Goal: Transaction & Acquisition: Purchase product/service

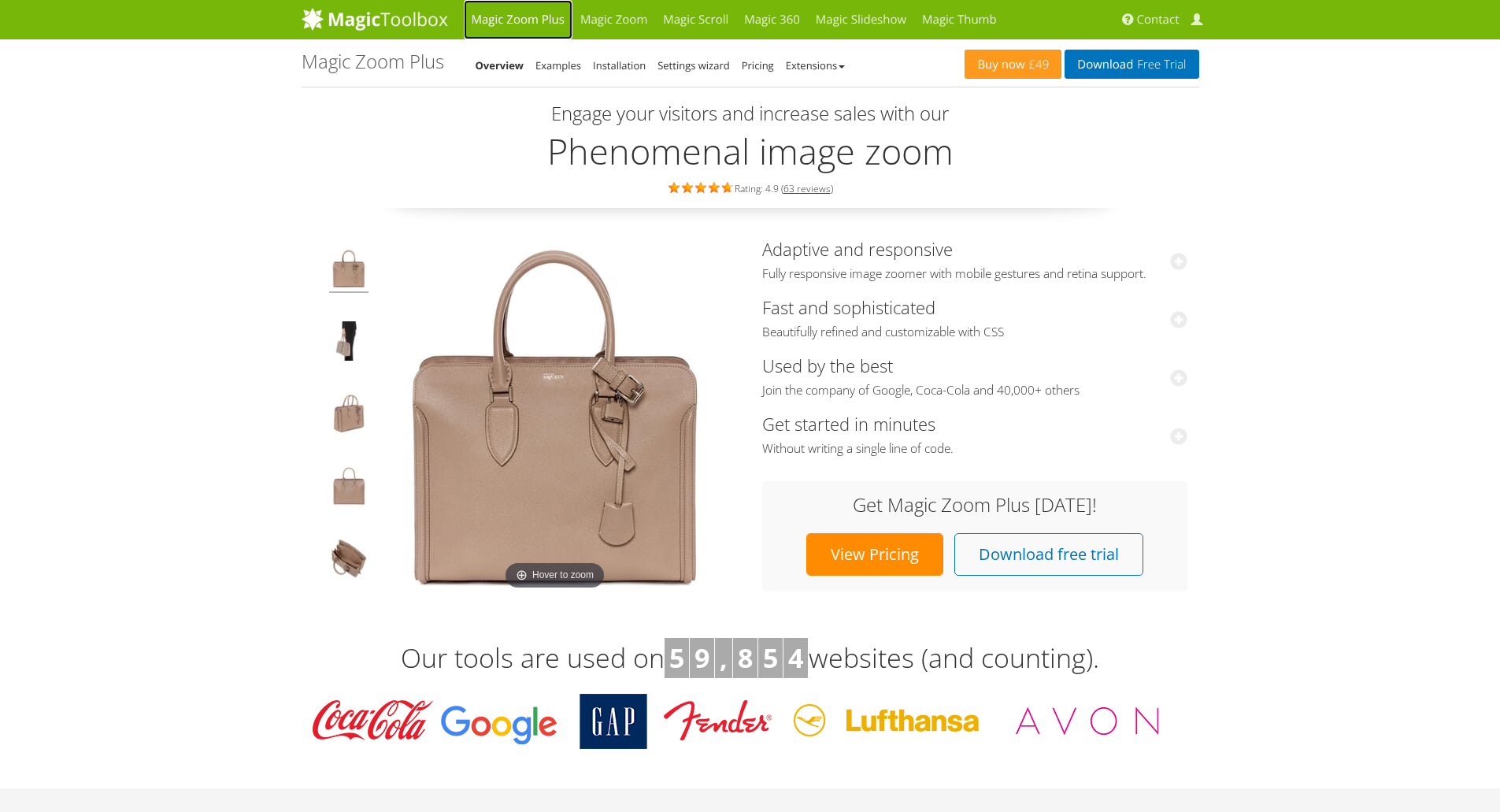
click at [546, 19] on link "Magic Zoom Plus" at bounding box center [518, 20] width 108 height 40
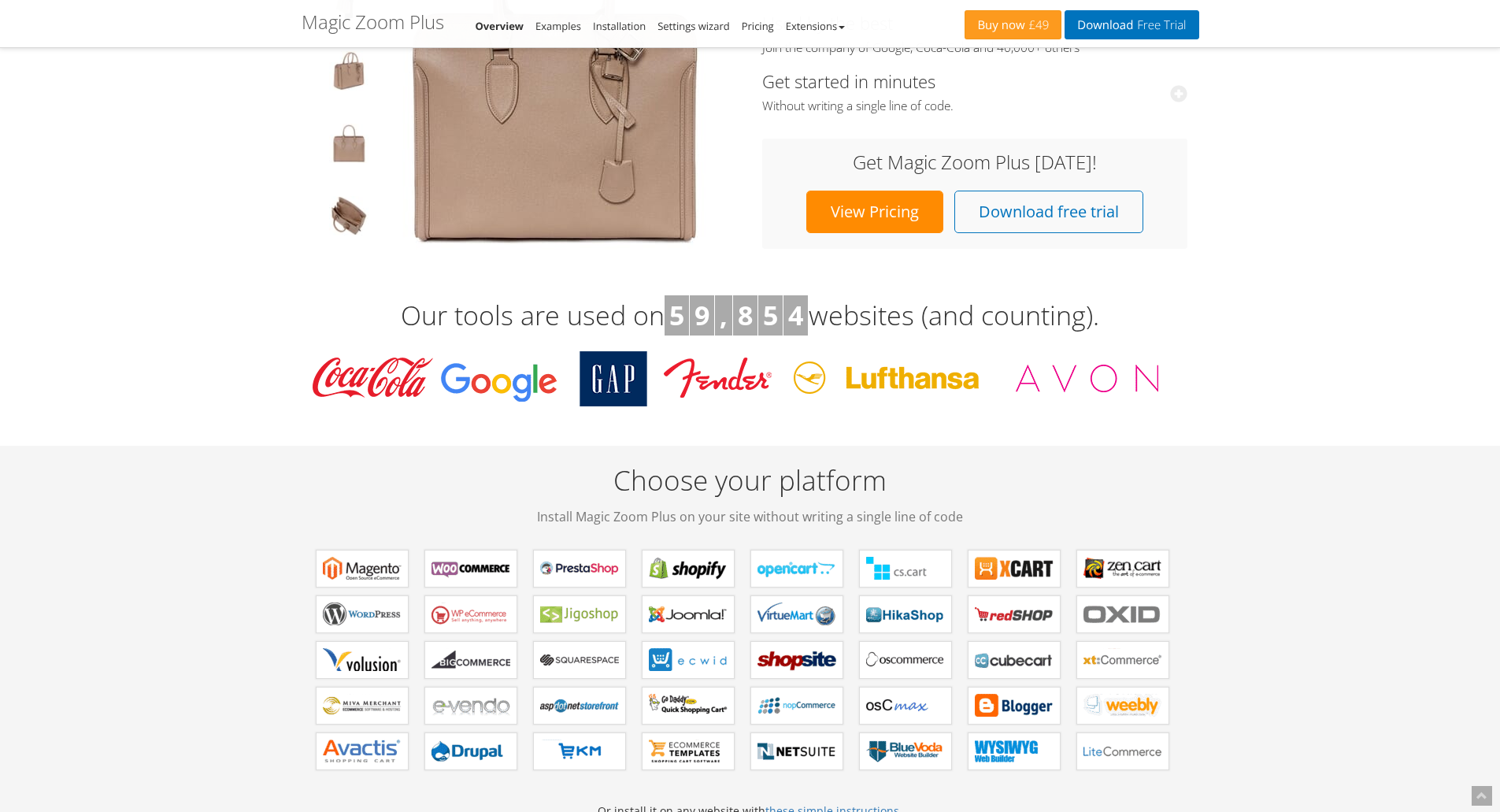
scroll to position [420, 0]
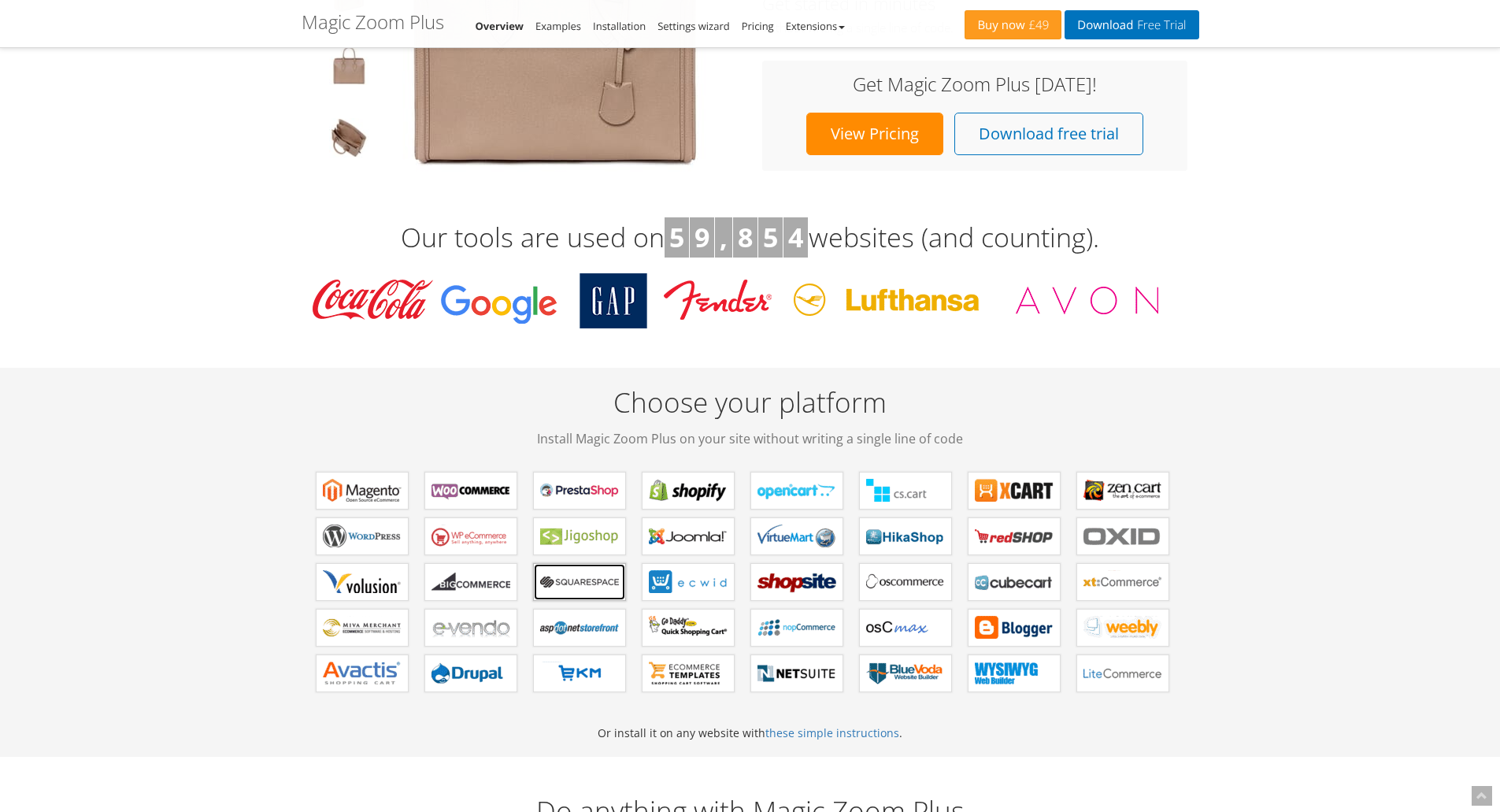
click at [614, 588] on b "Magic Zoom Plus for Squarespace" at bounding box center [579, 582] width 79 height 24
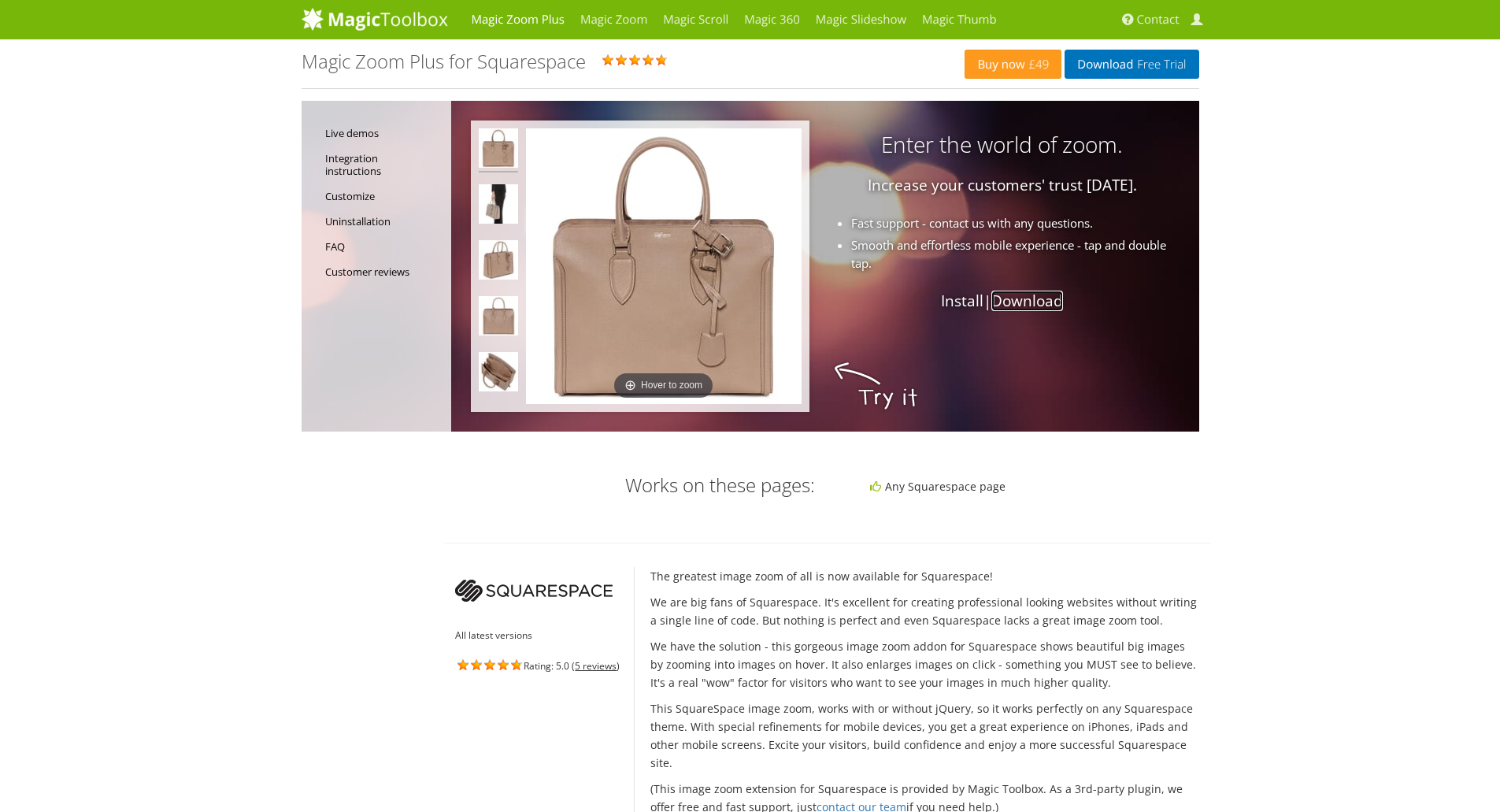
click at [1009, 305] on link "Download" at bounding box center [1027, 300] width 72 height 21
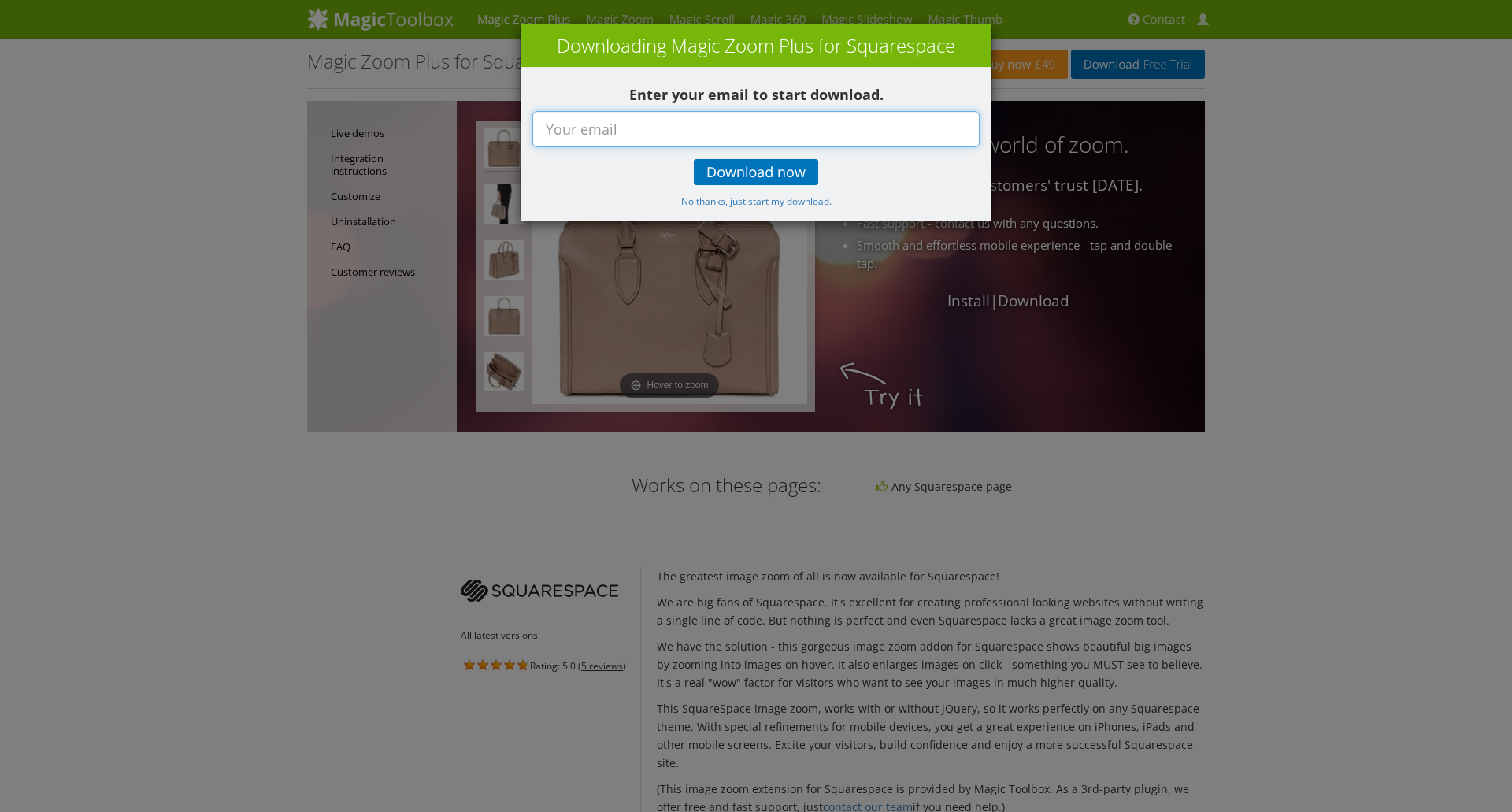
click at [751, 135] on input "text" at bounding box center [756, 129] width 447 height 36
click at [1386, 260] on div "× Downloading Magic Zoom Plus for Squarespace Enter your email to start downloa…" at bounding box center [756, 406] width 1512 height 812
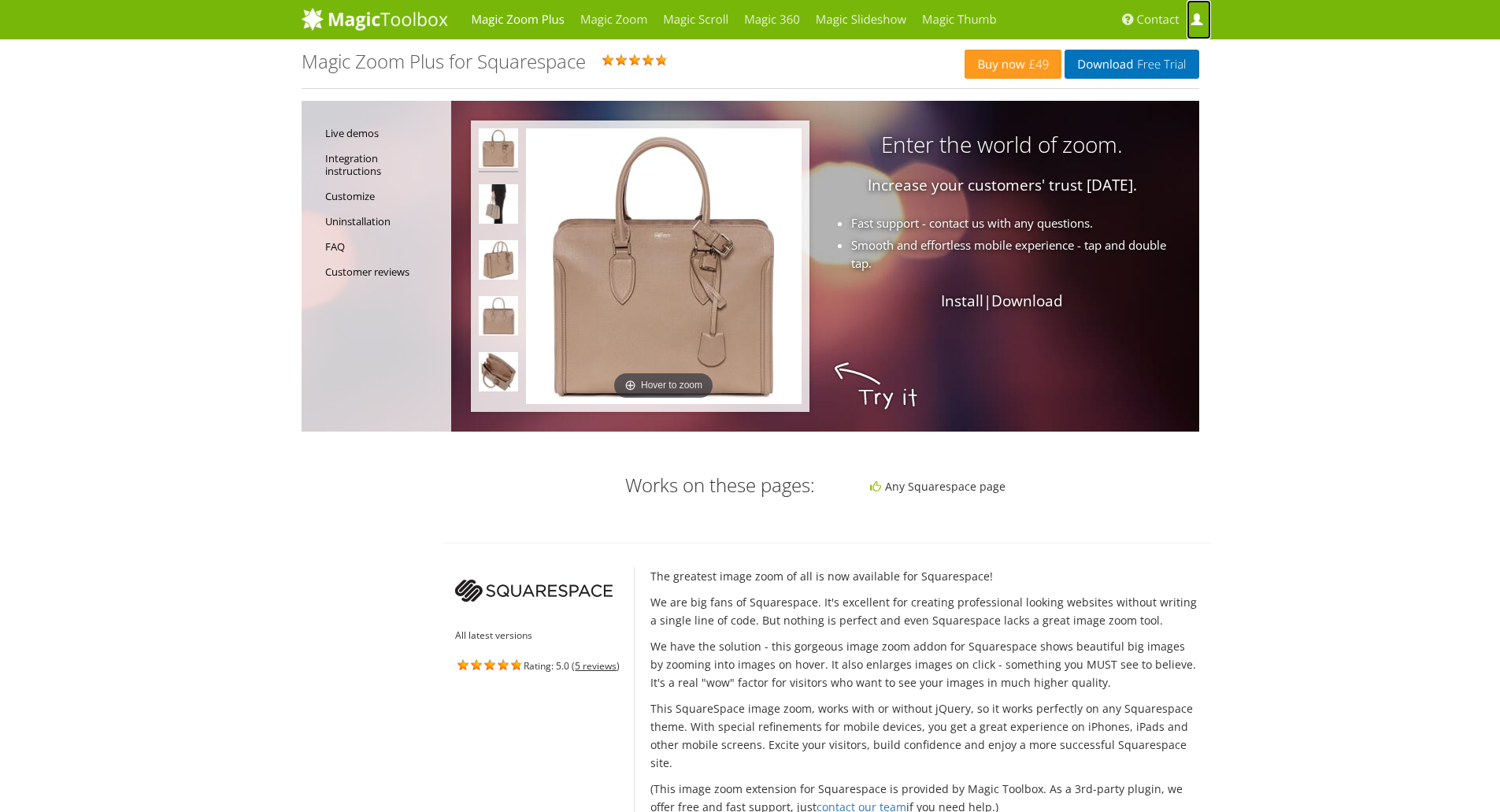
click at [1196, 14] on span at bounding box center [1197, 20] width 12 height 12
click at [1200, 19] on span at bounding box center [1197, 20] width 12 height 12
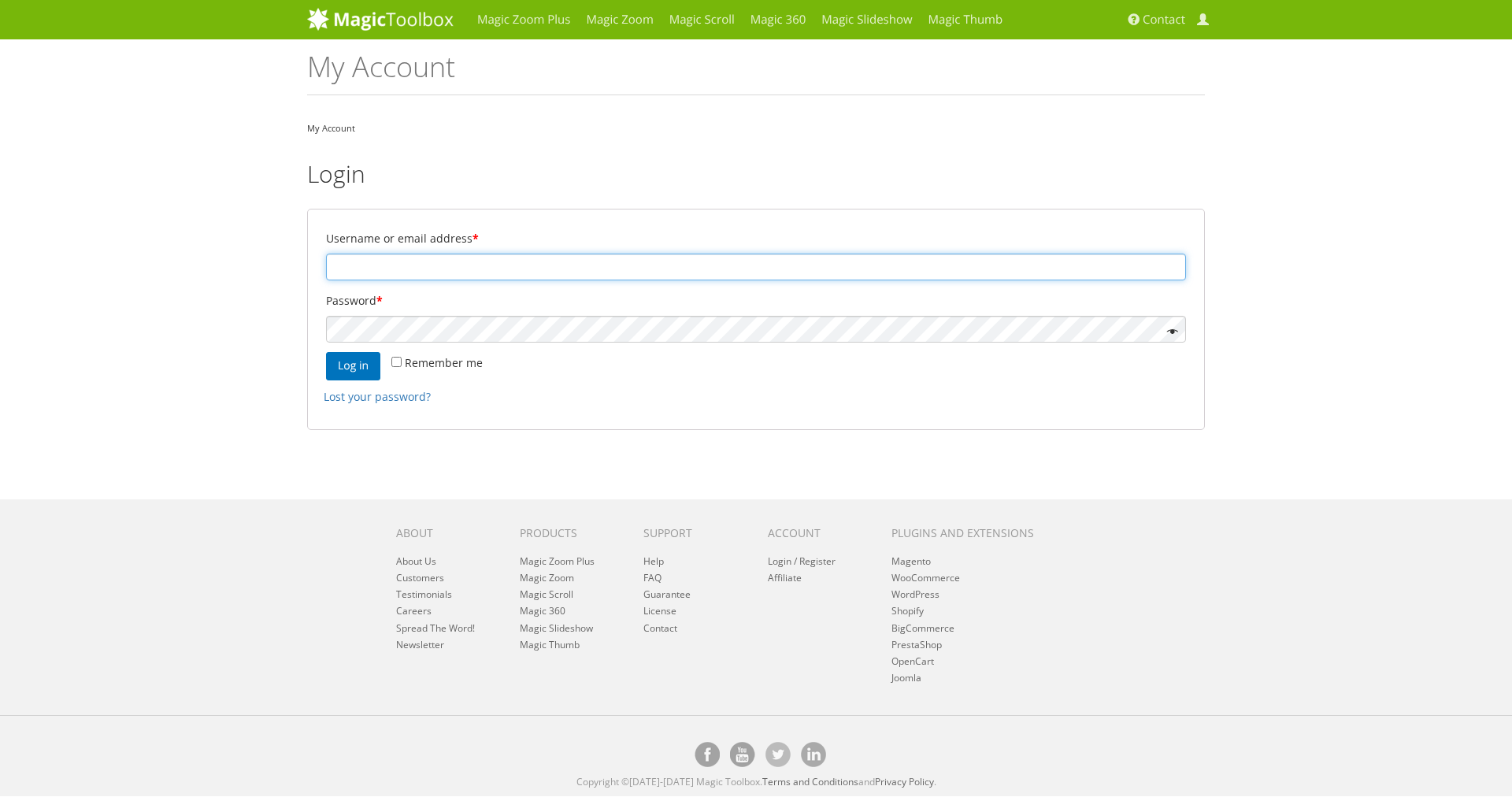
drag, startPoint x: 1067, startPoint y: 272, endPoint x: 1176, endPoint y: 191, distance: 135.8
click at [1066, 270] on input "Username or email address *" at bounding box center [756, 267] width 860 height 26
click at [1306, 177] on div "Magic Zoom Plus Magic Zoom Magic Scroll Magic 360 Magic Slideshow Magic Thumb" at bounding box center [756, 398] width 1512 height 796
click at [366, 256] on input "Username or email address *" at bounding box center [756, 267] width 860 height 26
type input "kirk"
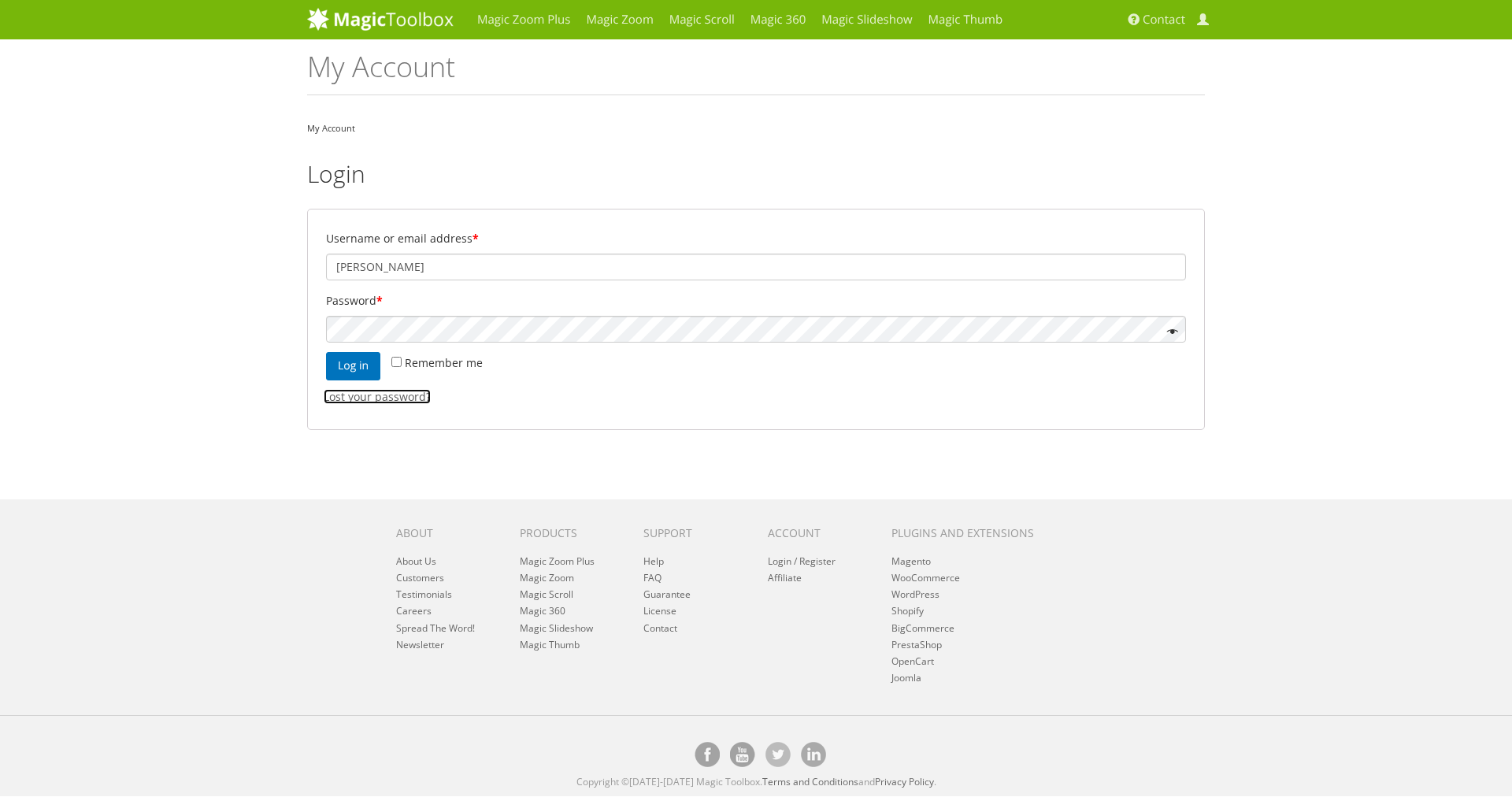
click at [389, 392] on link "Lost your password?" at bounding box center [377, 396] width 107 height 15
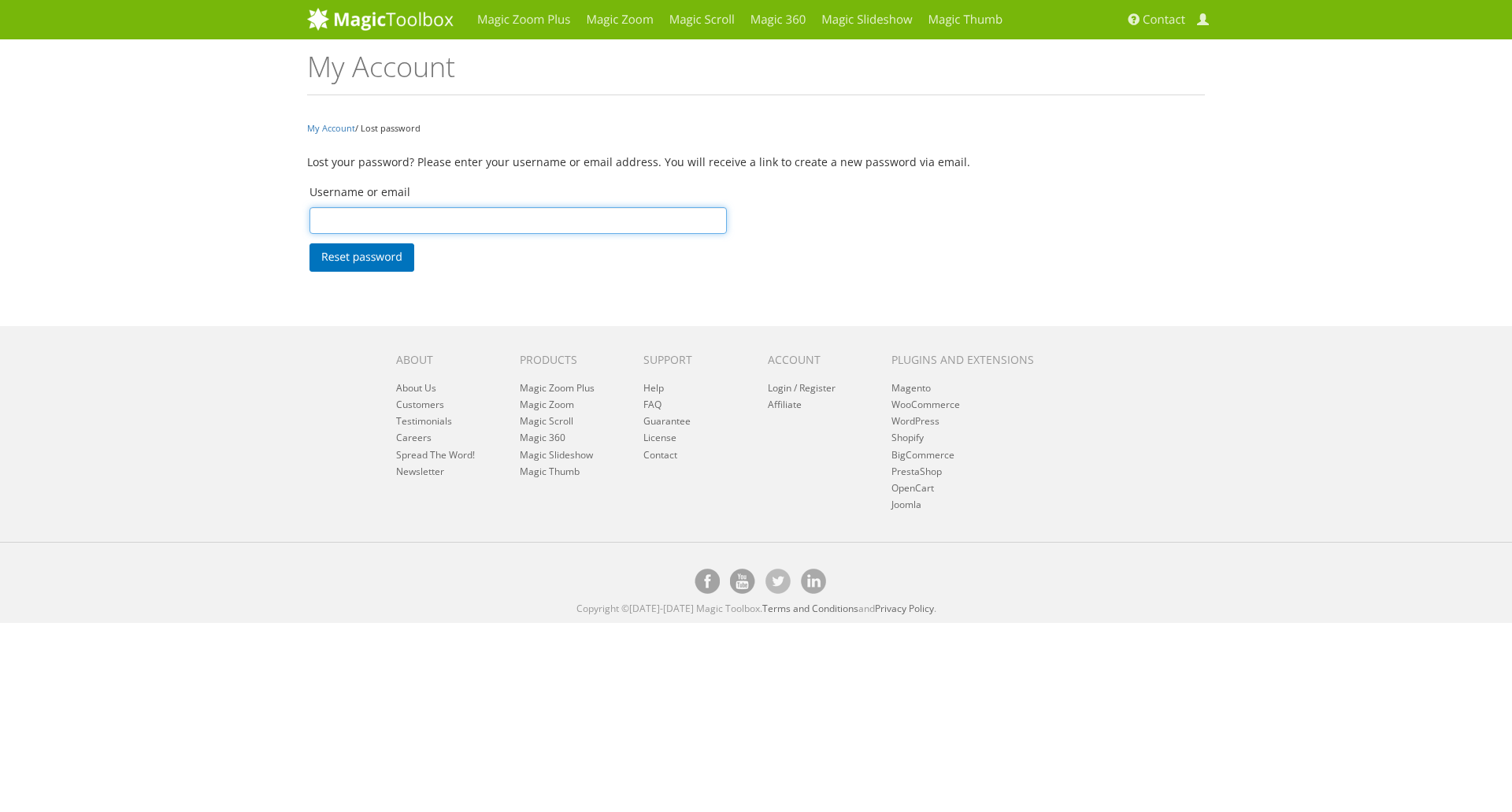
click at [451, 208] on input "Username or email" at bounding box center [518, 220] width 417 height 26
type input "kirk@kfprojects.com"
click at [355, 248] on button "Reset password" at bounding box center [361, 257] width 105 height 28
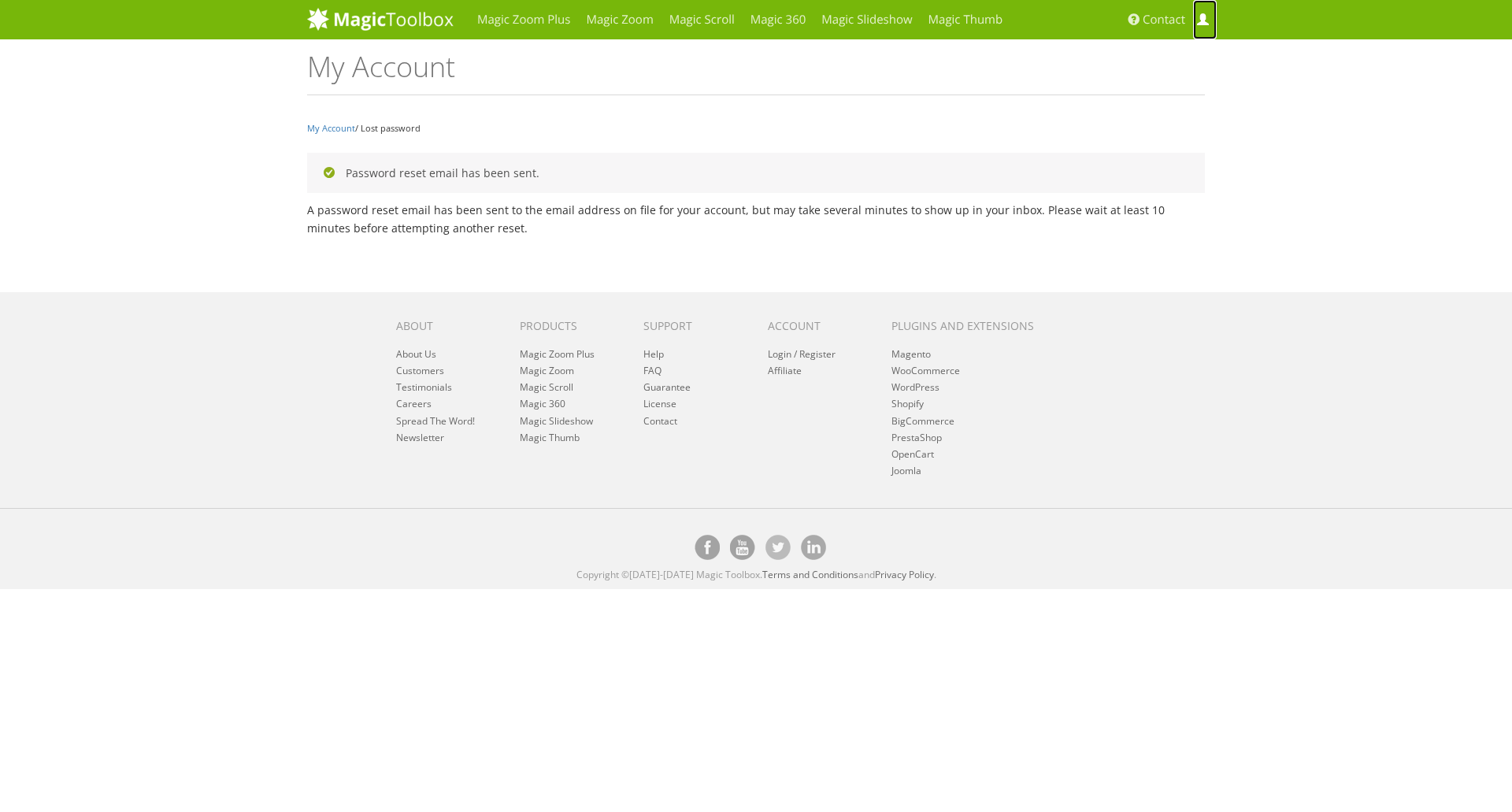
click at [1202, 9] on link "My Account" at bounding box center [1204, 20] width 24 height 40
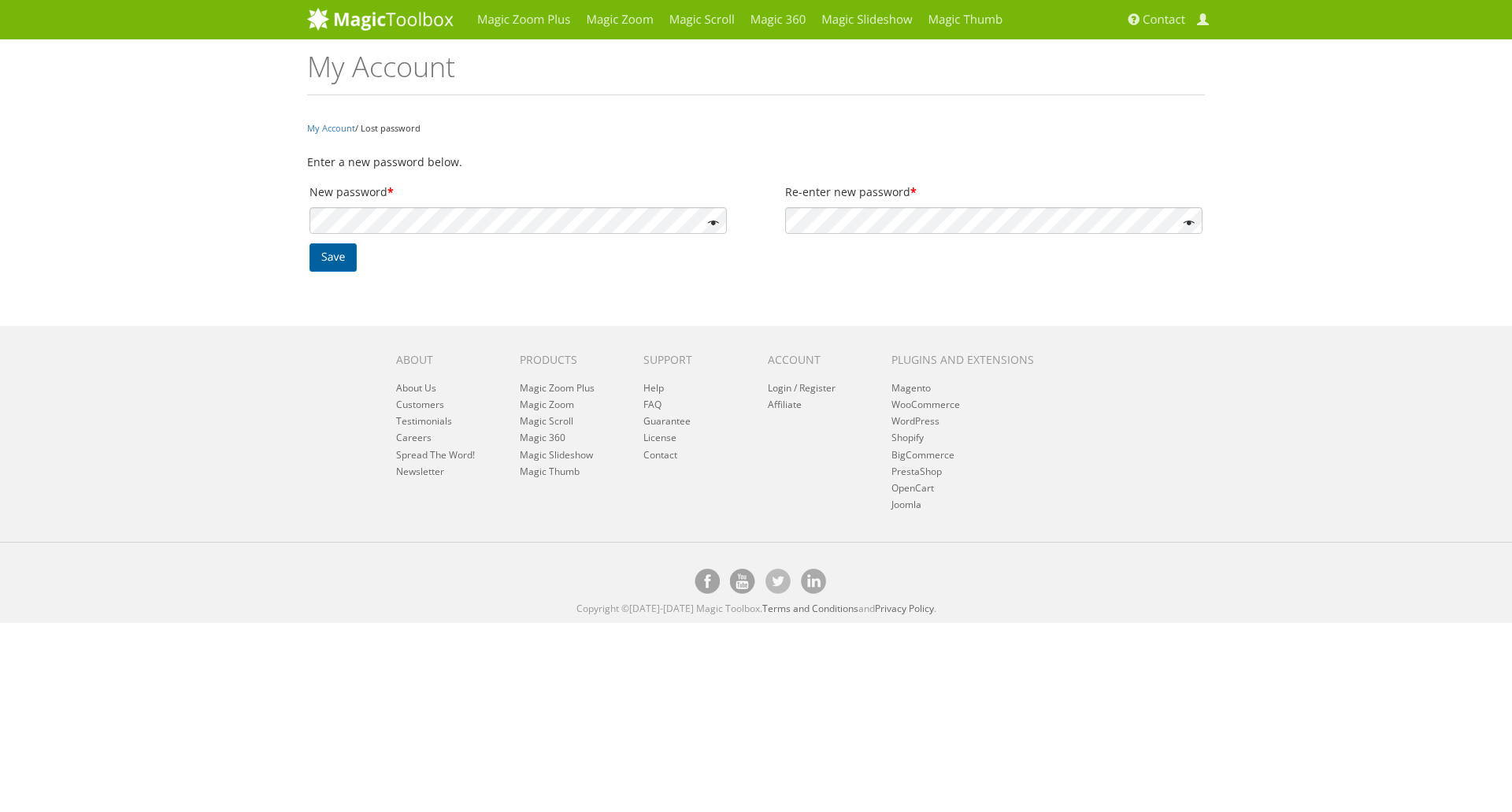
click at [350, 262] on button "Save" at bounding box center [332, 257] width 47 height 28
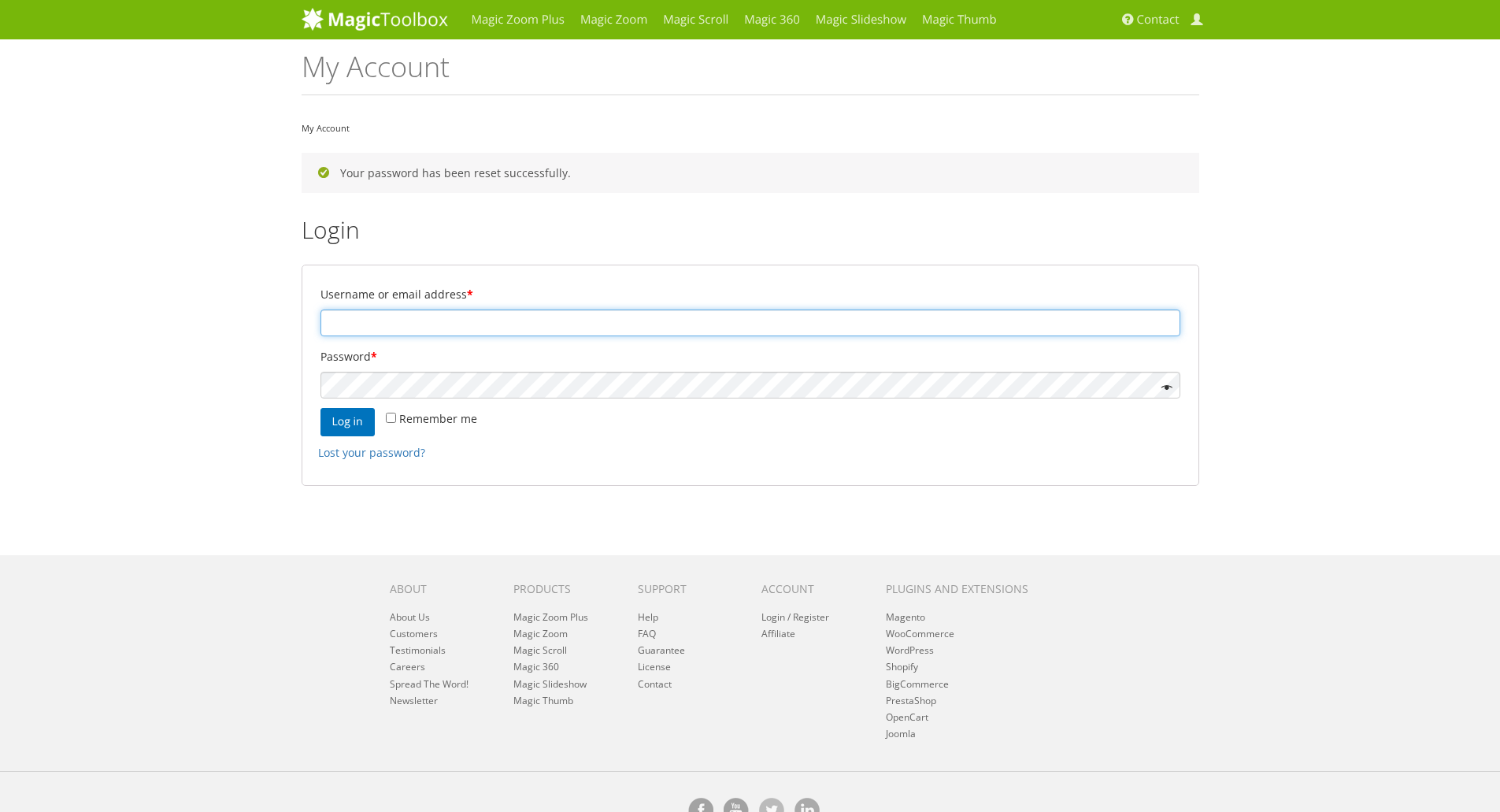
click at [515, 323] on input "Username or email address *" at bounding box center [751, 322] width 860 height 26
type input "K"
type input "kirk@kfprojects.com"
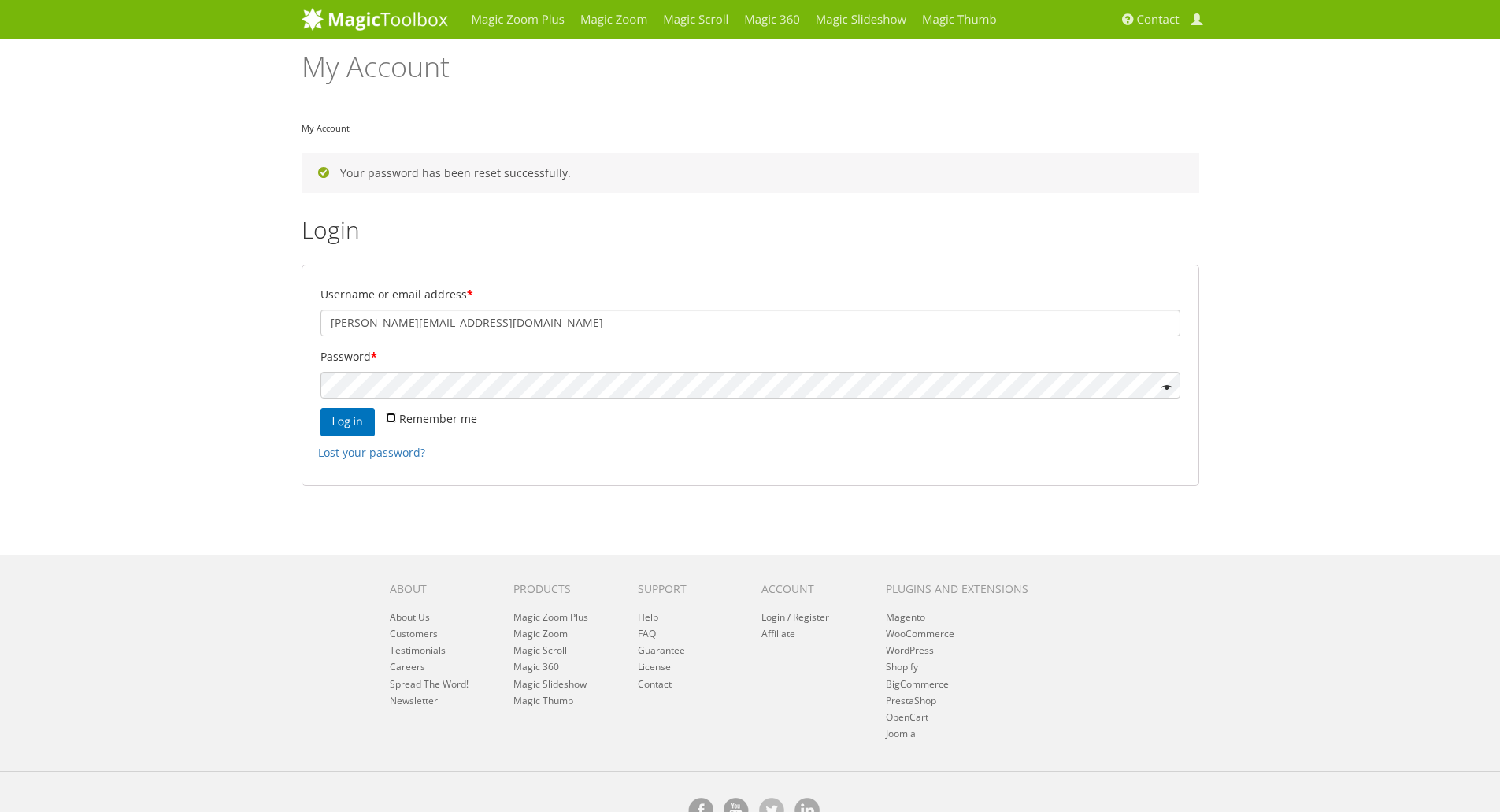
click at [388, 413] on input "Remember me" at bounding box center [391, 418] width 10 height 10
checkbox input "true"
click at [366, 421] on button "Log in" at bounding box center [348, 422] width 55 height 28
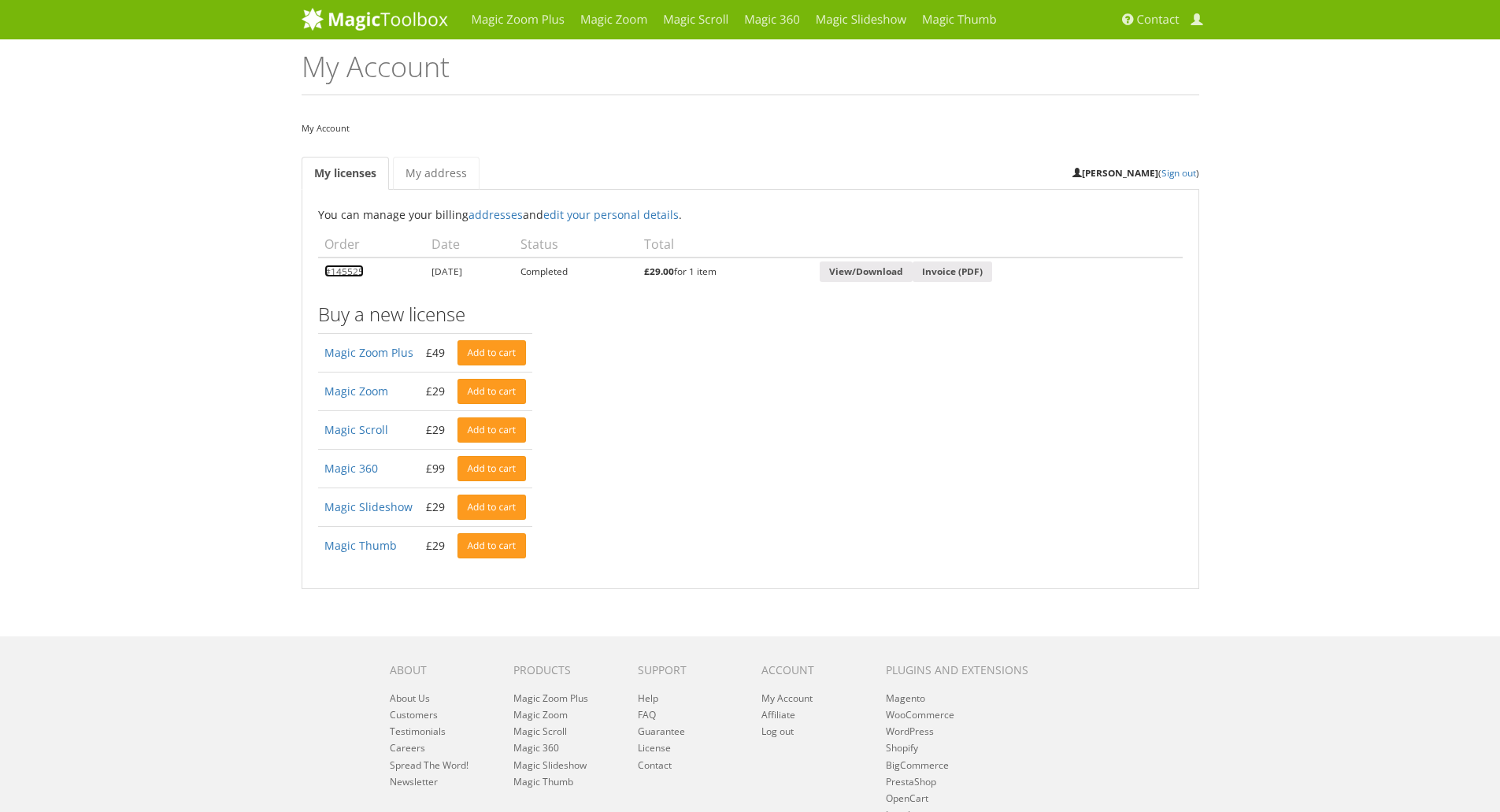
click at [333, 272] on link "#145525" at bounding box center [344, 270] width 40 height 12
click at [640, 21] on link "Magic Zoom" at bounding box center [614, 20] width 83 height 40
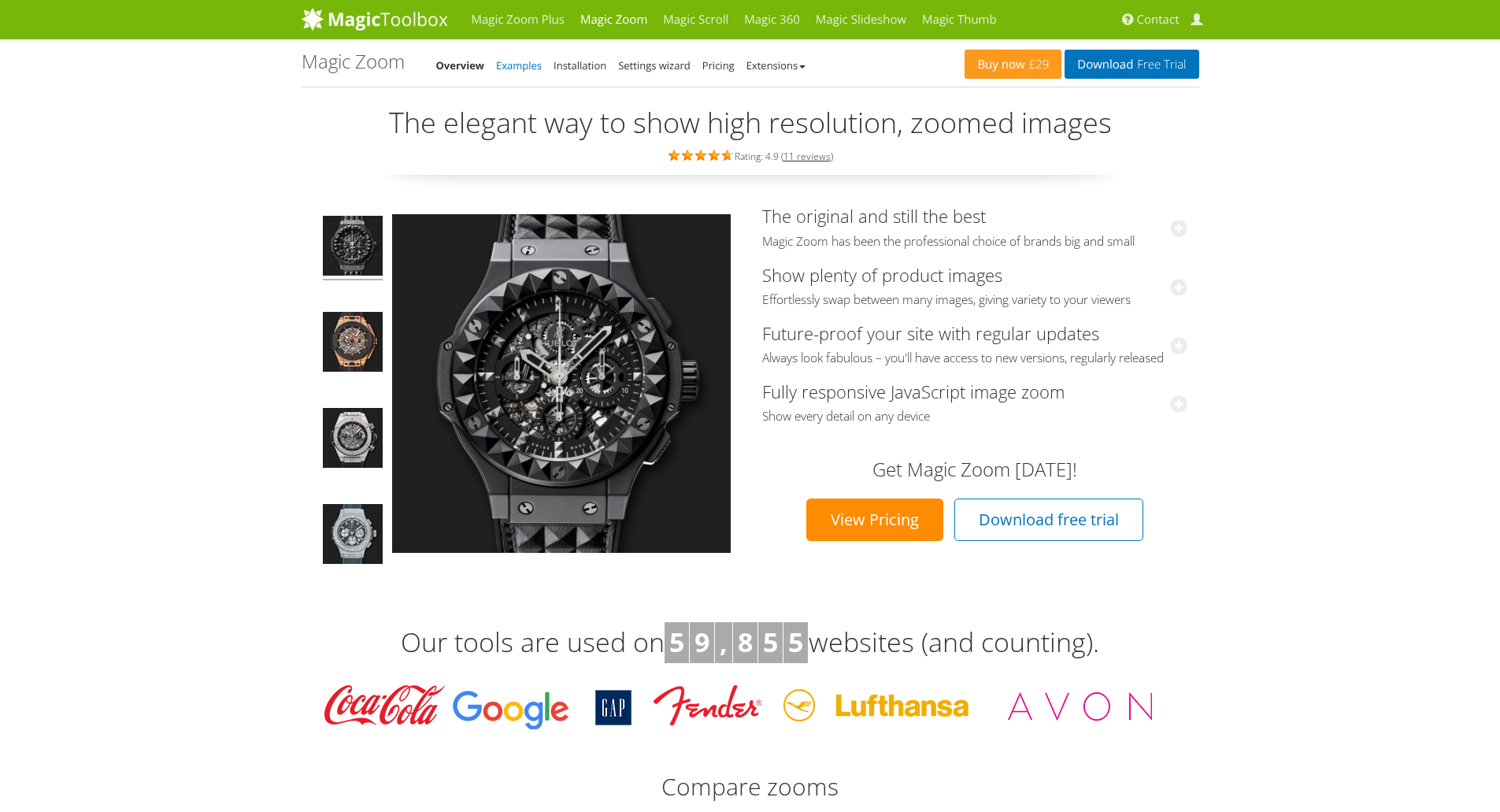
click at [522, 61] on link "Examples" at bounding box center [518, 64] width 45 height 14
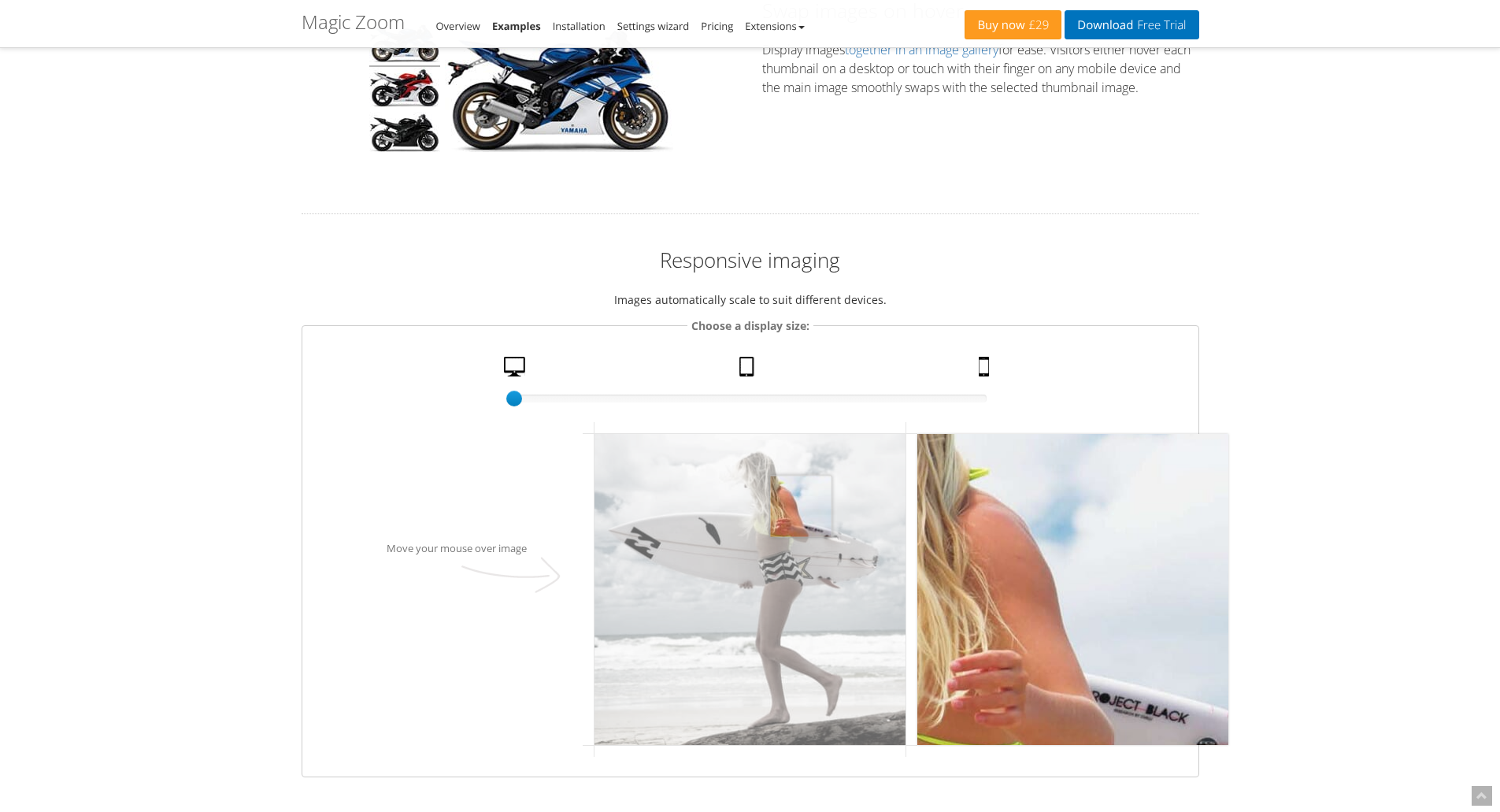
scroll to position [1601, 0]
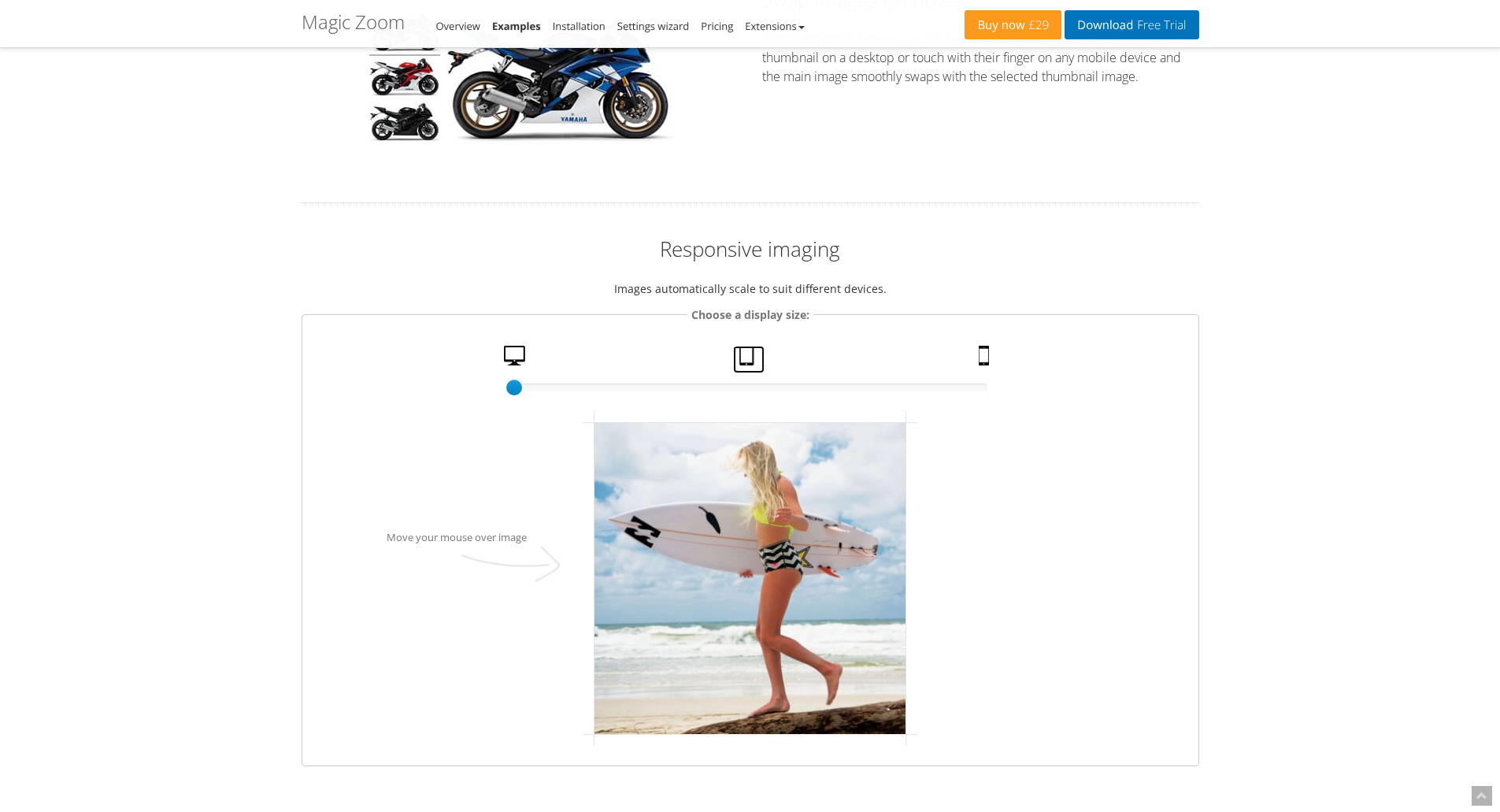
click at [749, 359] on link "Tablet" at bounding box center [749, 359] width 31 height 27
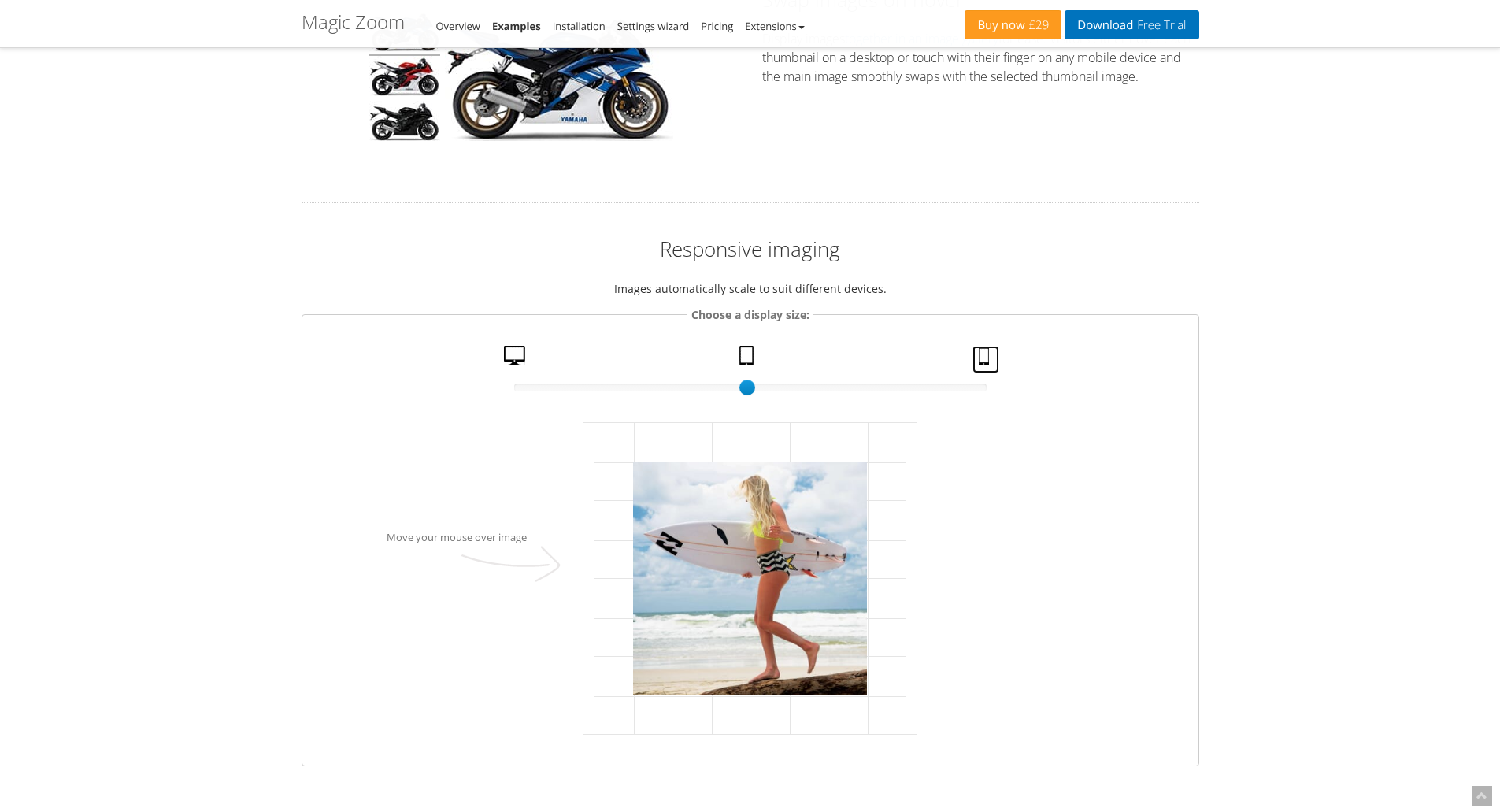
click at [972, 366] on link "Mobile" at bounding box center [986, 359] width 26 height 27
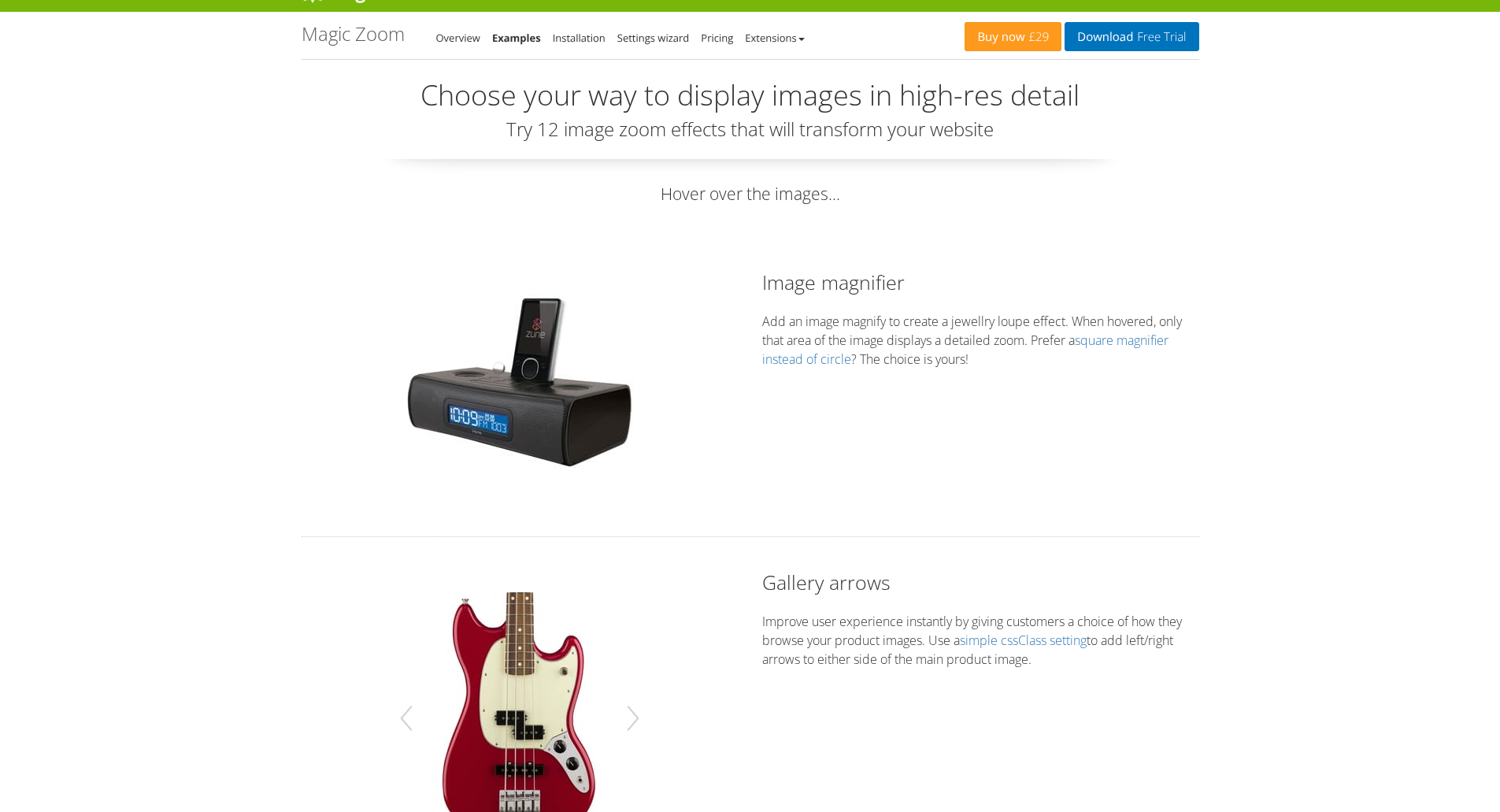
scroll to position [0, 0]
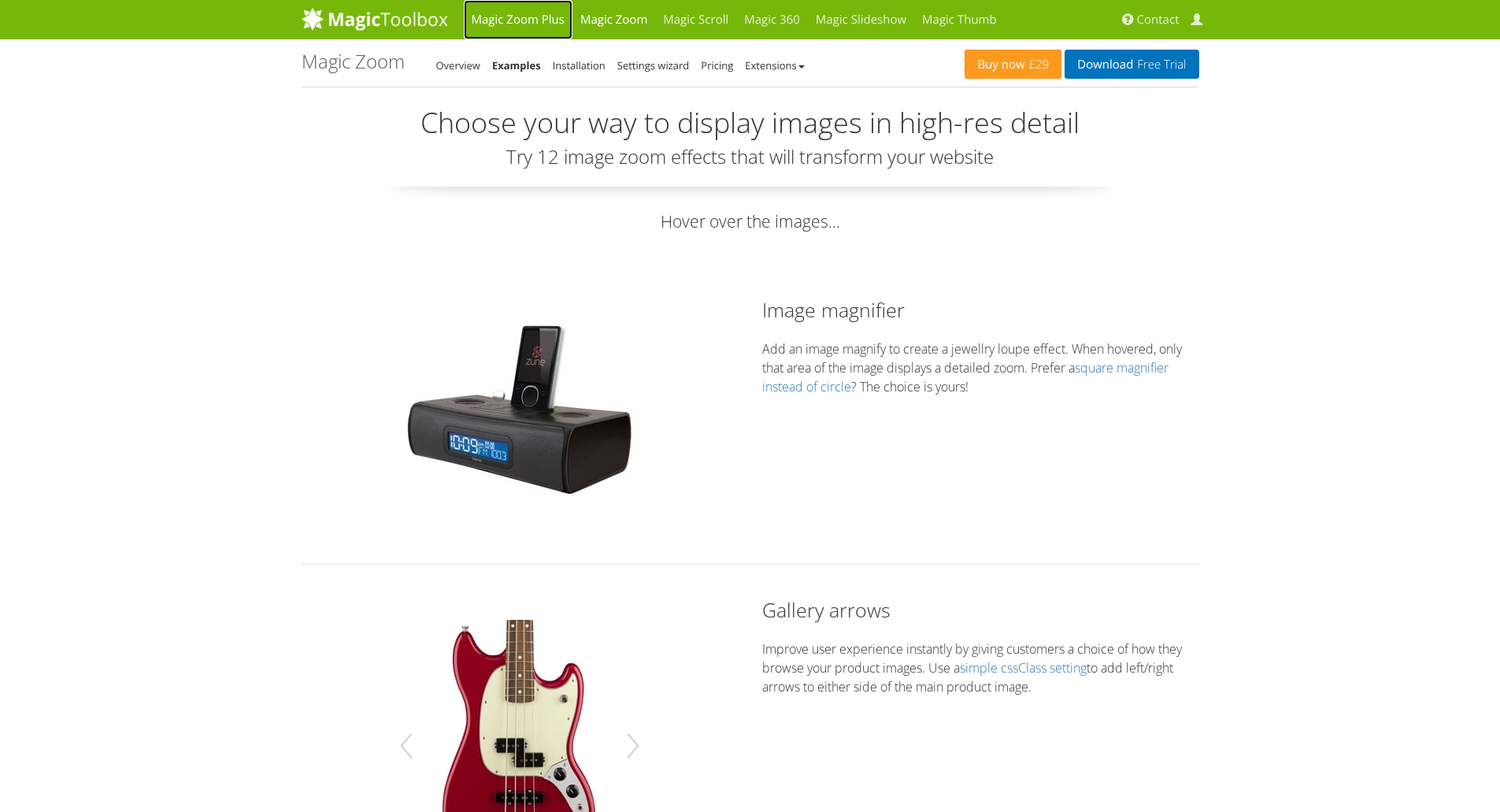
click at [532, 14] on link "Magic Zoom Plus" at bounding box center [518, 20] width 108 height 40
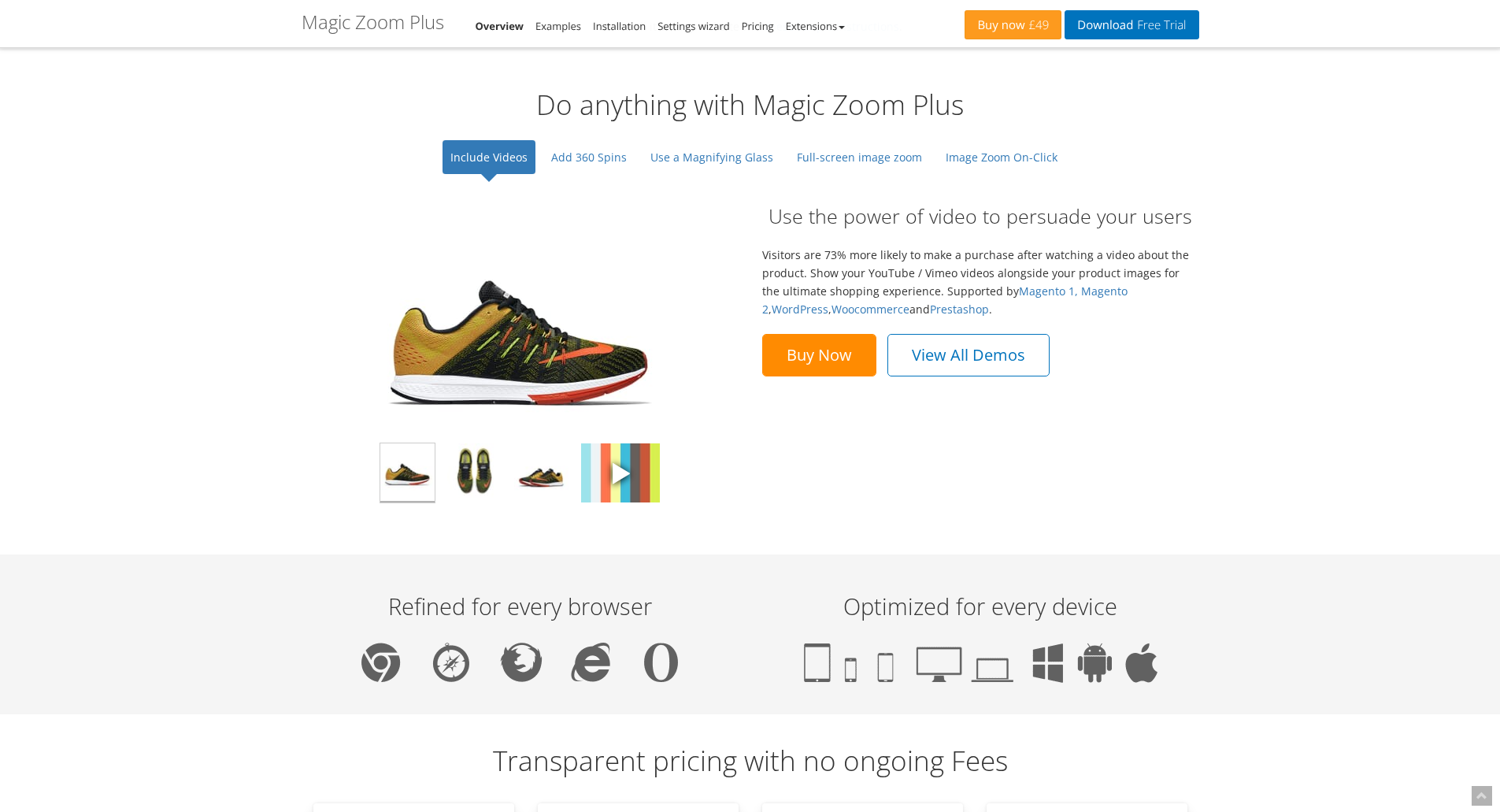
scroll to position [1129, 0]
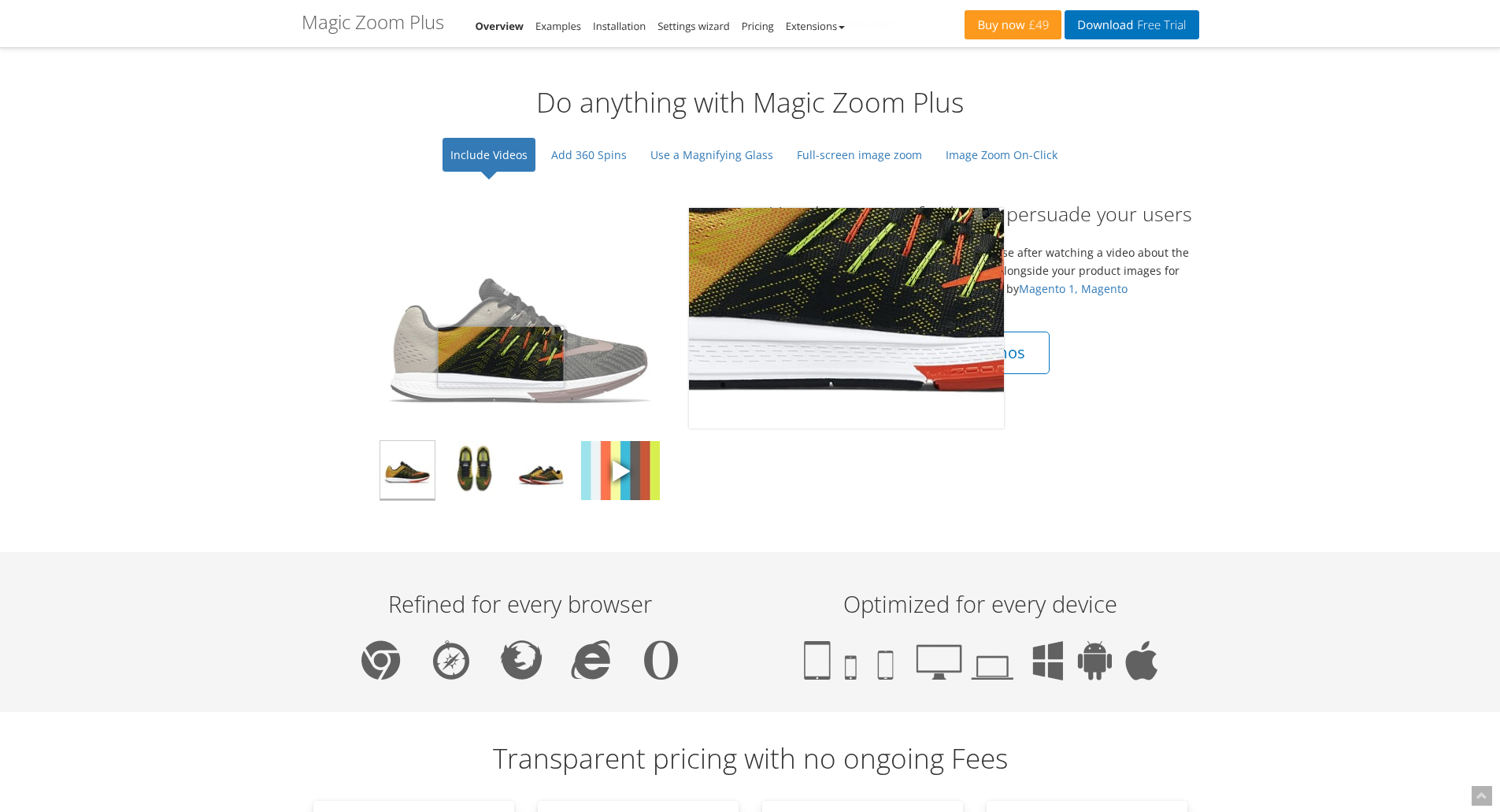
click at [501, 356] on img at bounding box center [519, 318] width 315 height 221
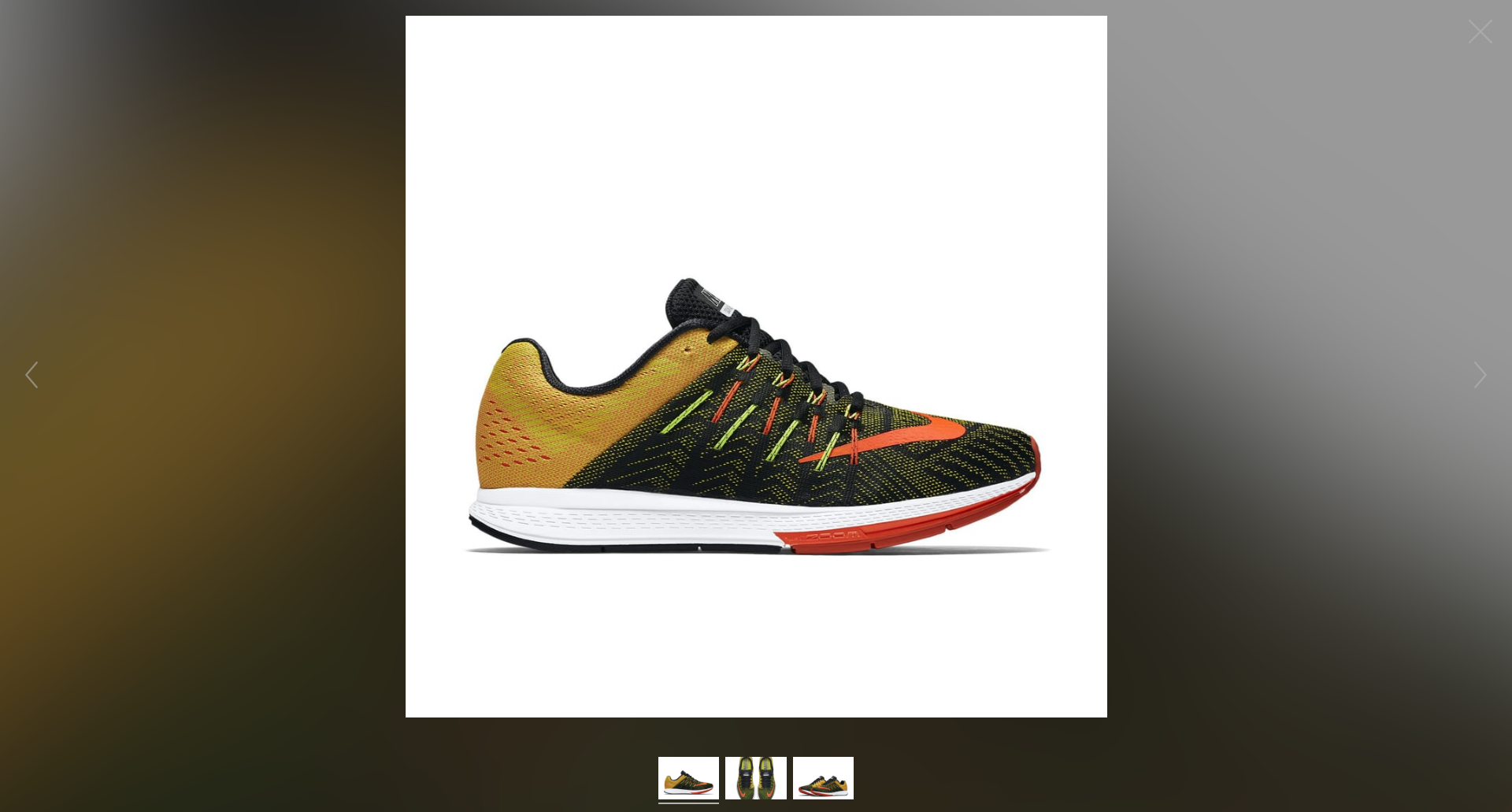
click at [1254, 442] on figure "Click to expand" at bounding box center [756, 366] width 1512 height 702
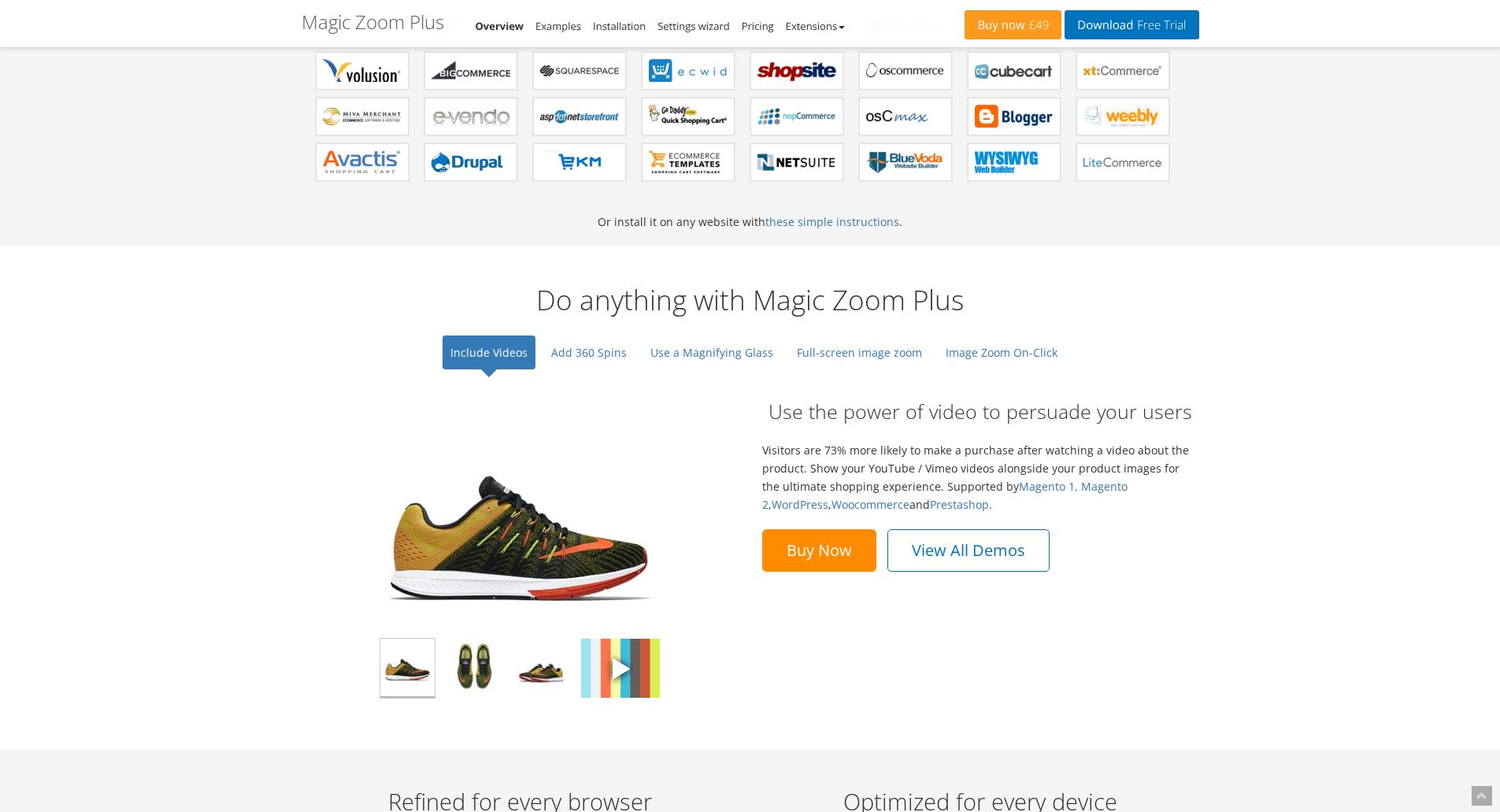
scroll to position [919, 0]
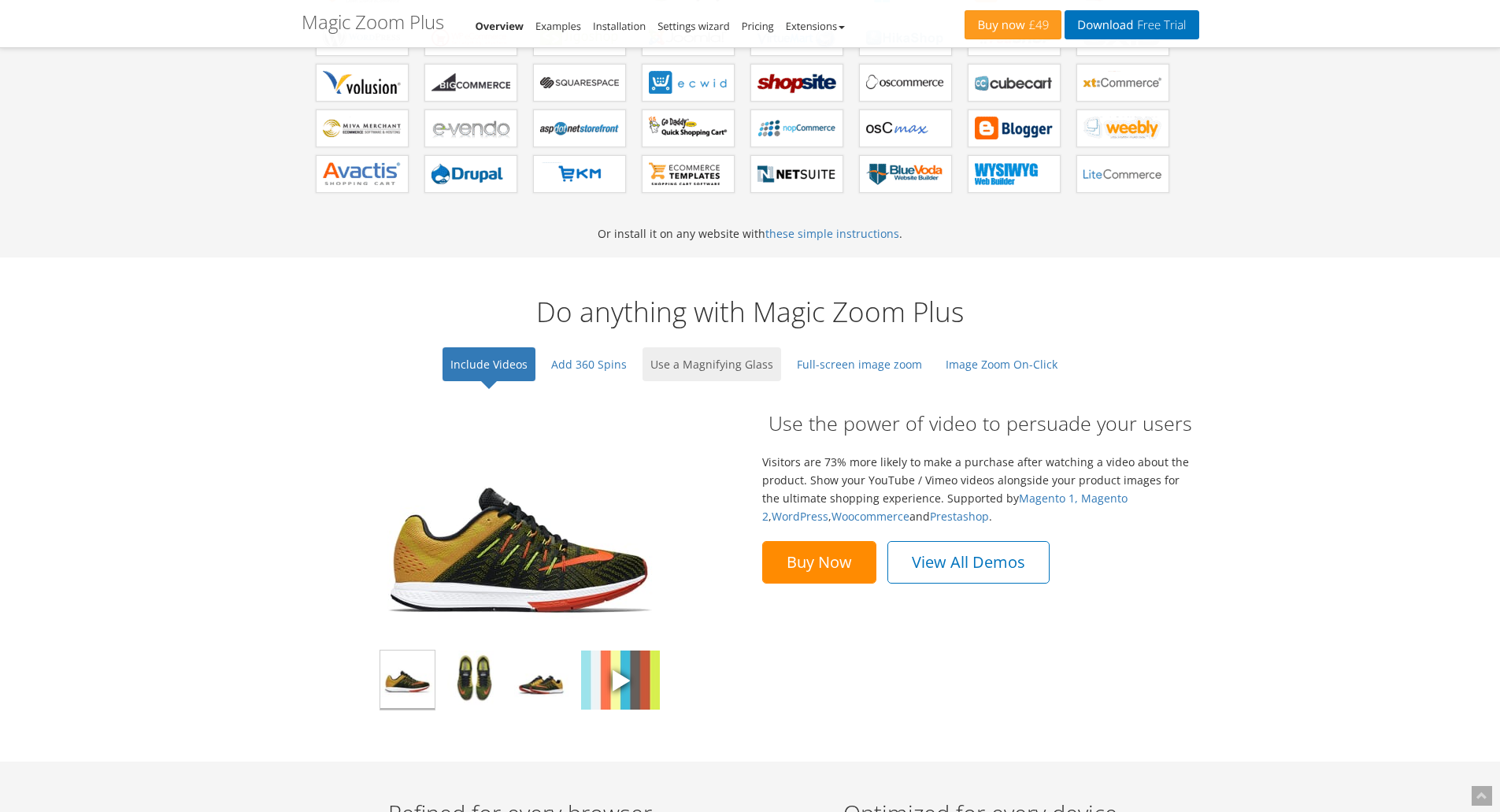
click at [772, 369] on link "Use a Magnifying Glass" at bounding box center [712, 364] width 139 height 34
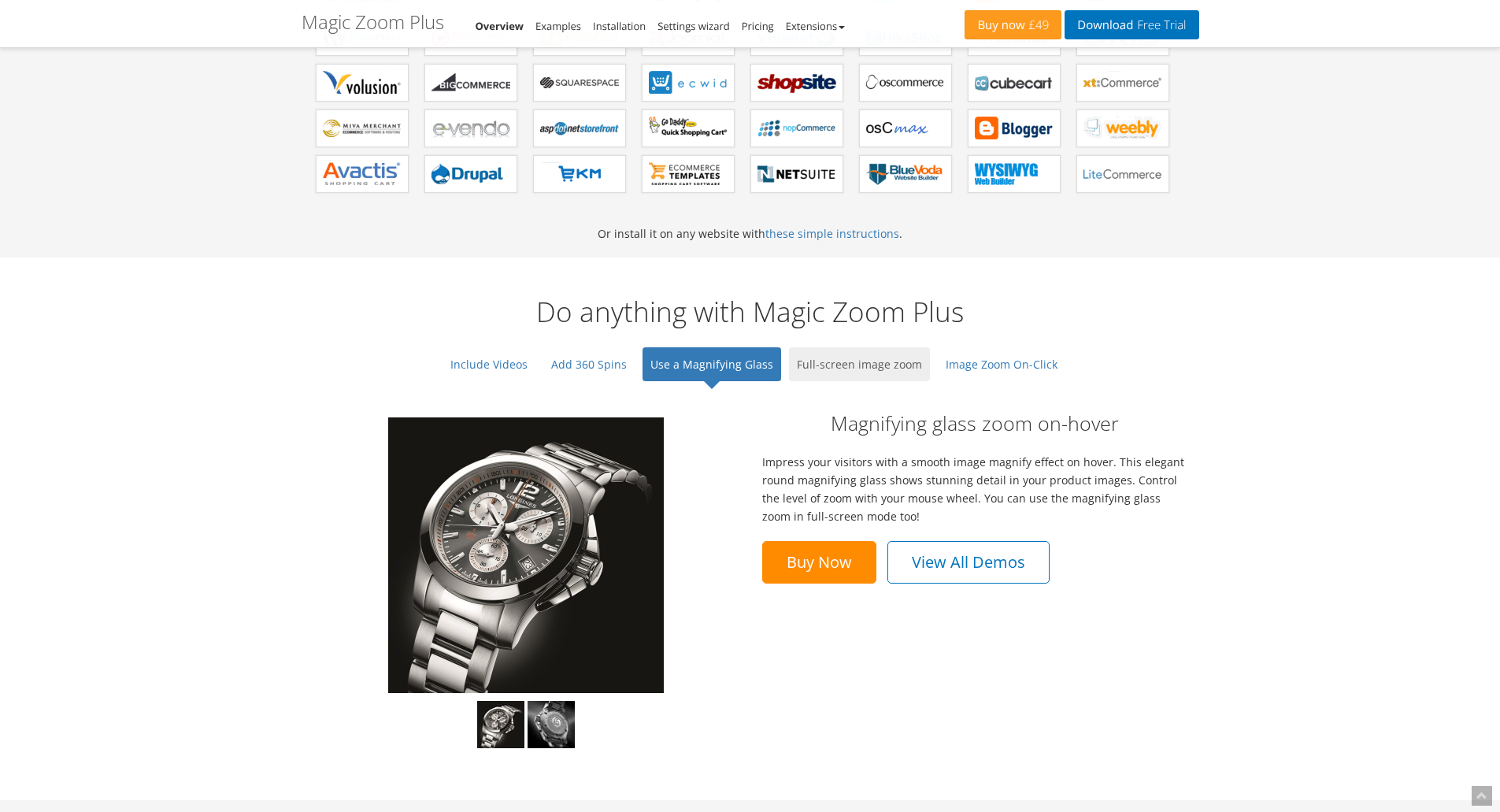
click at [851, 364] on link "Full-screen image zoom" at bounding box center [859, 364] width 141 height 34
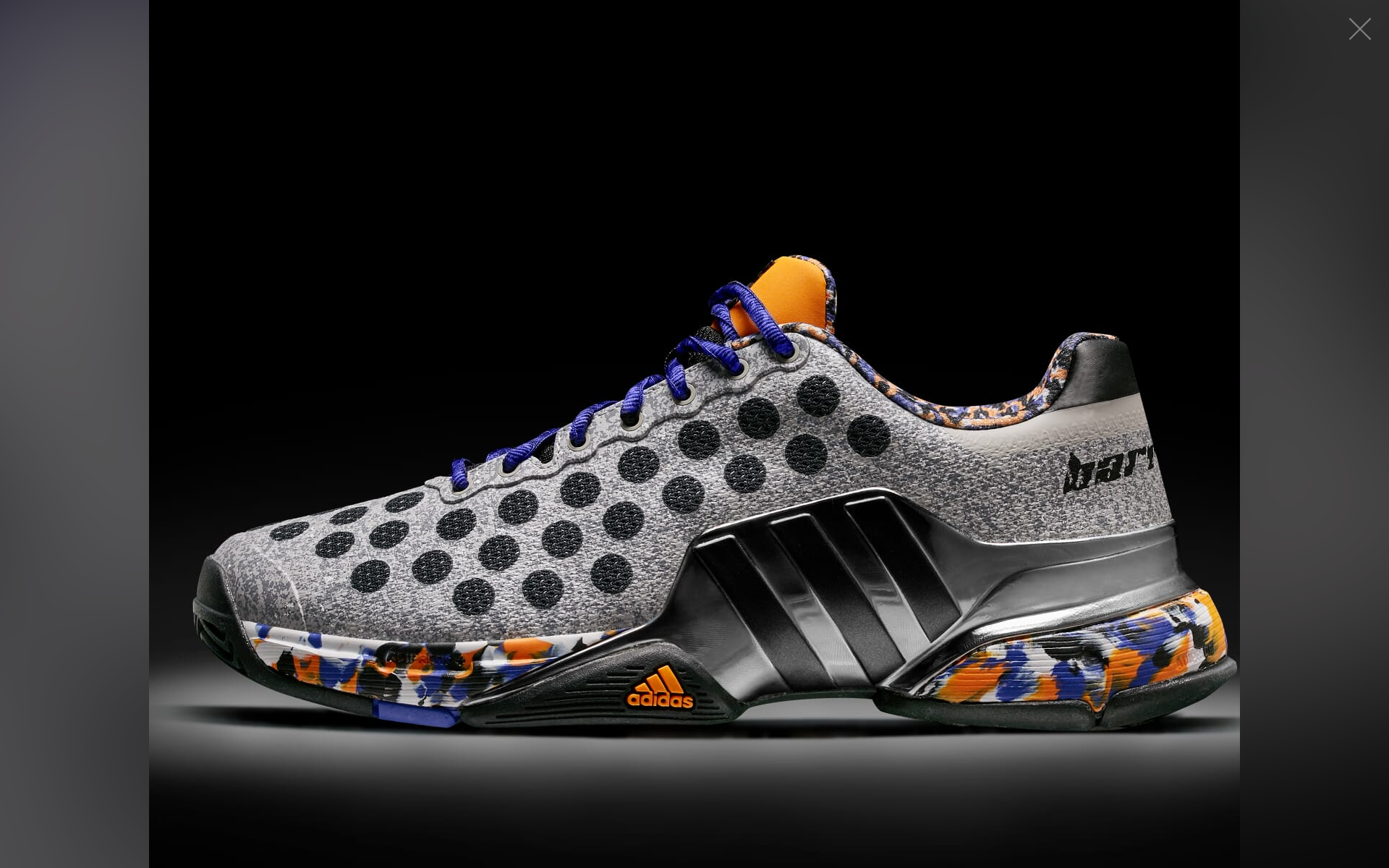
click at [570, 337] on figure "Click to expand" at bounding box center [694, 434] width 1389 height 868
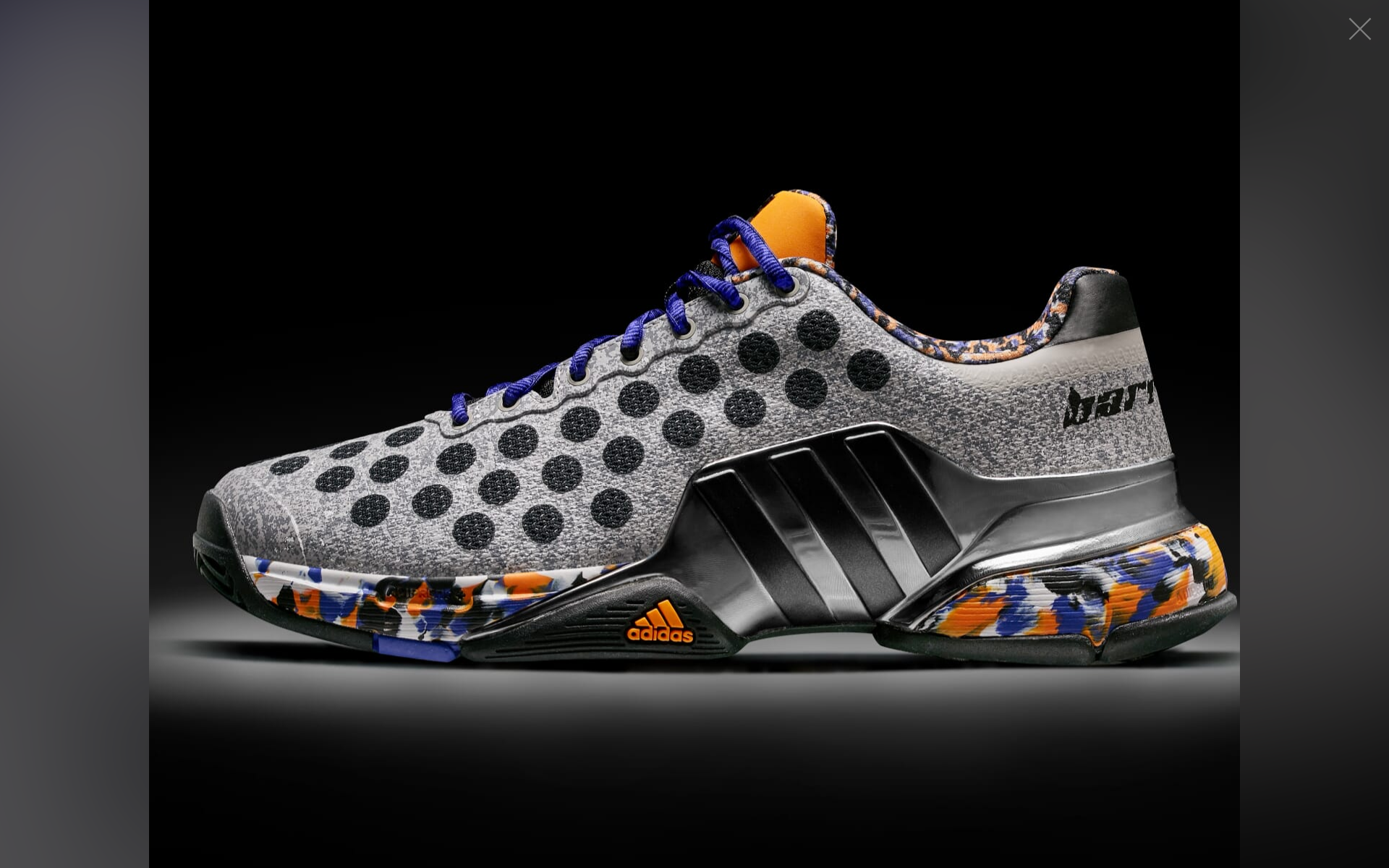
click at [1020, 454] on figure "Click to expand" at bounding box center [694, 434] width 1389 height 868
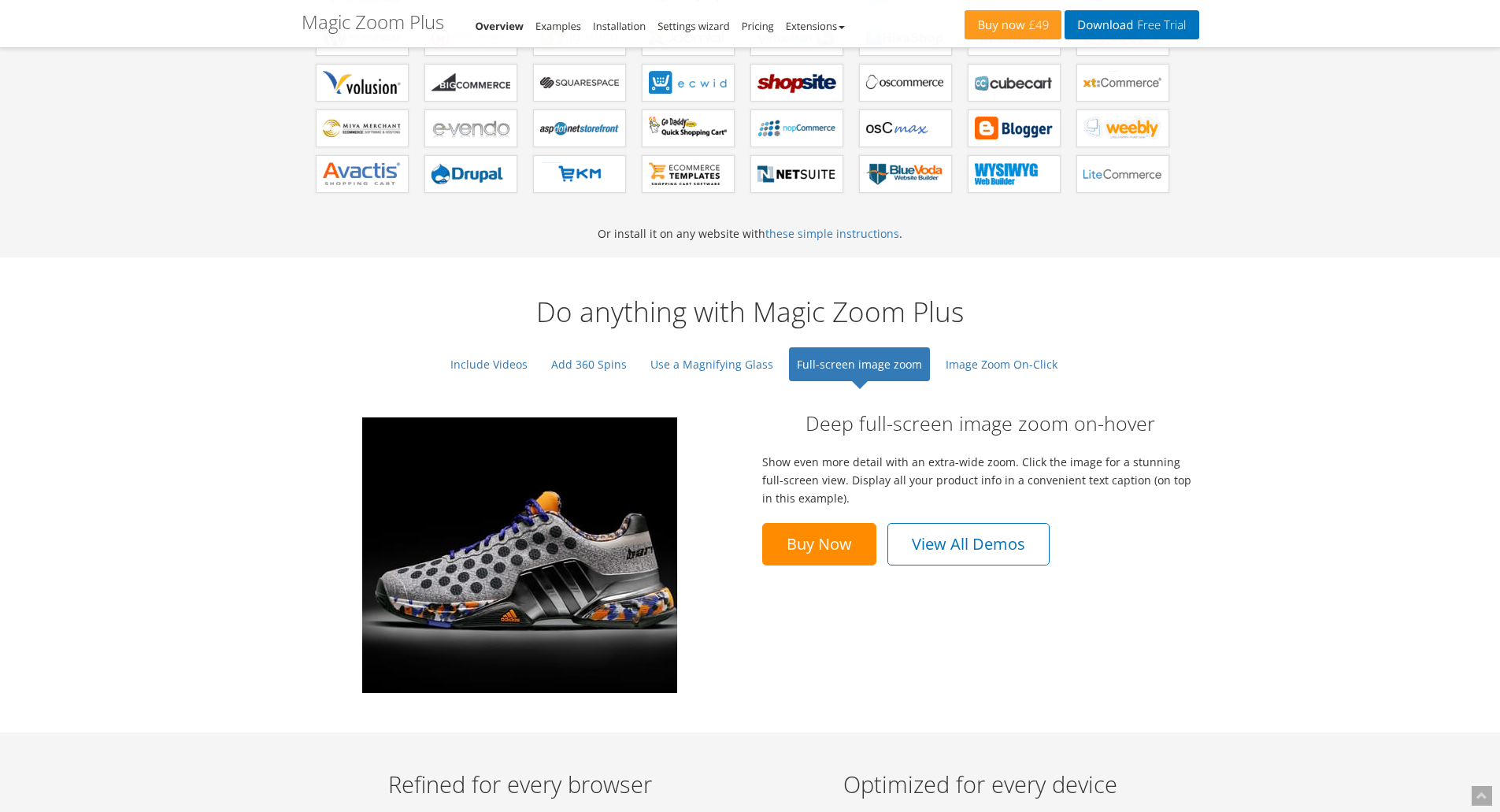
click at [1111, 399] on div "Deep full-screen image zoom on-hover Show even more detail with an extra-wide z…" at bounding box center [981, 480] width 461 height 172
click at [1130, 14] on link "Download Free Trial" at bounding box center [1132, 24] width 134 height 29
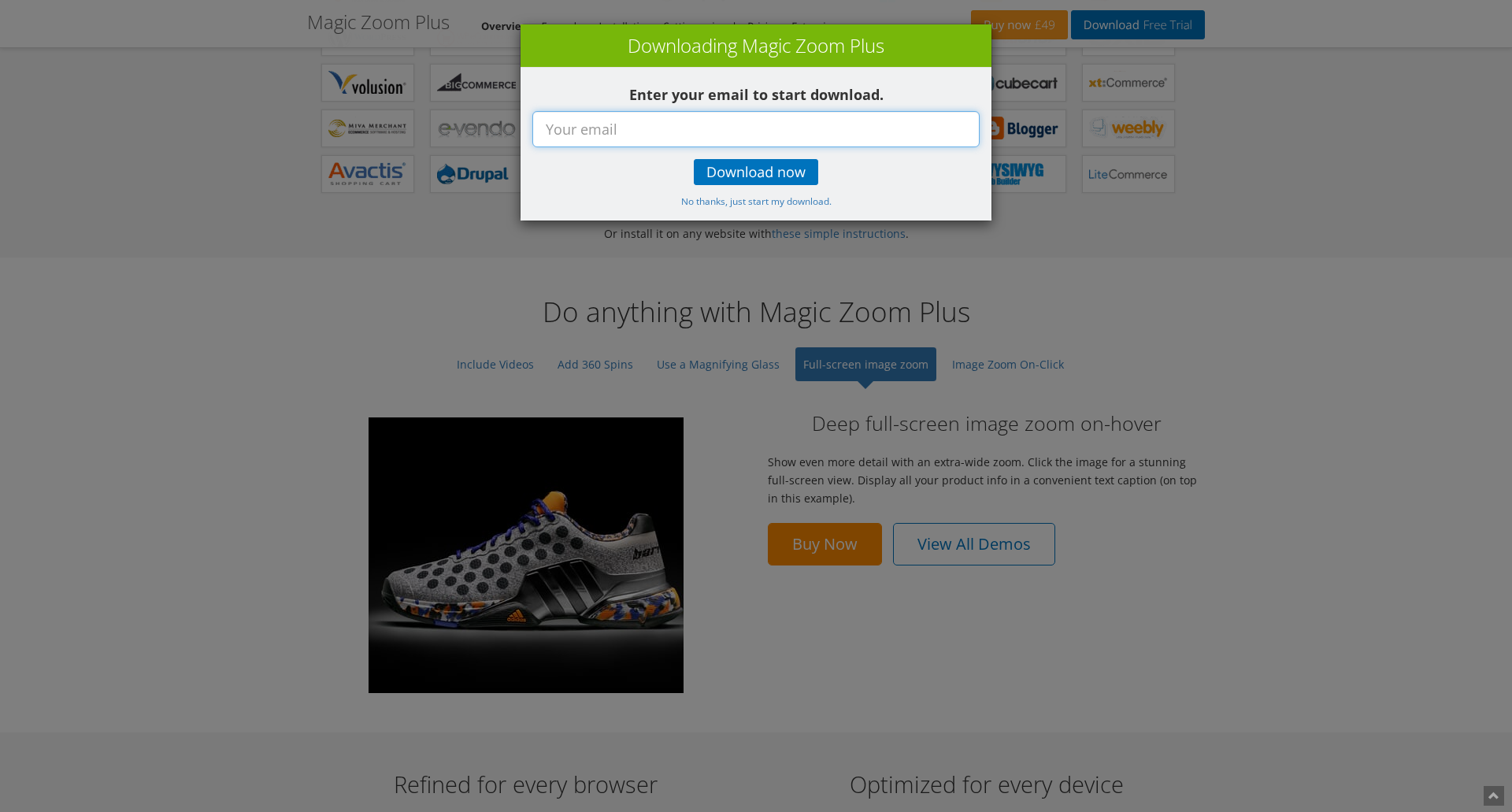
click at [851, 123] on input "text" at bounding box center [756, 129] width 447 height 36
type input "kirk@kfprojects.com"
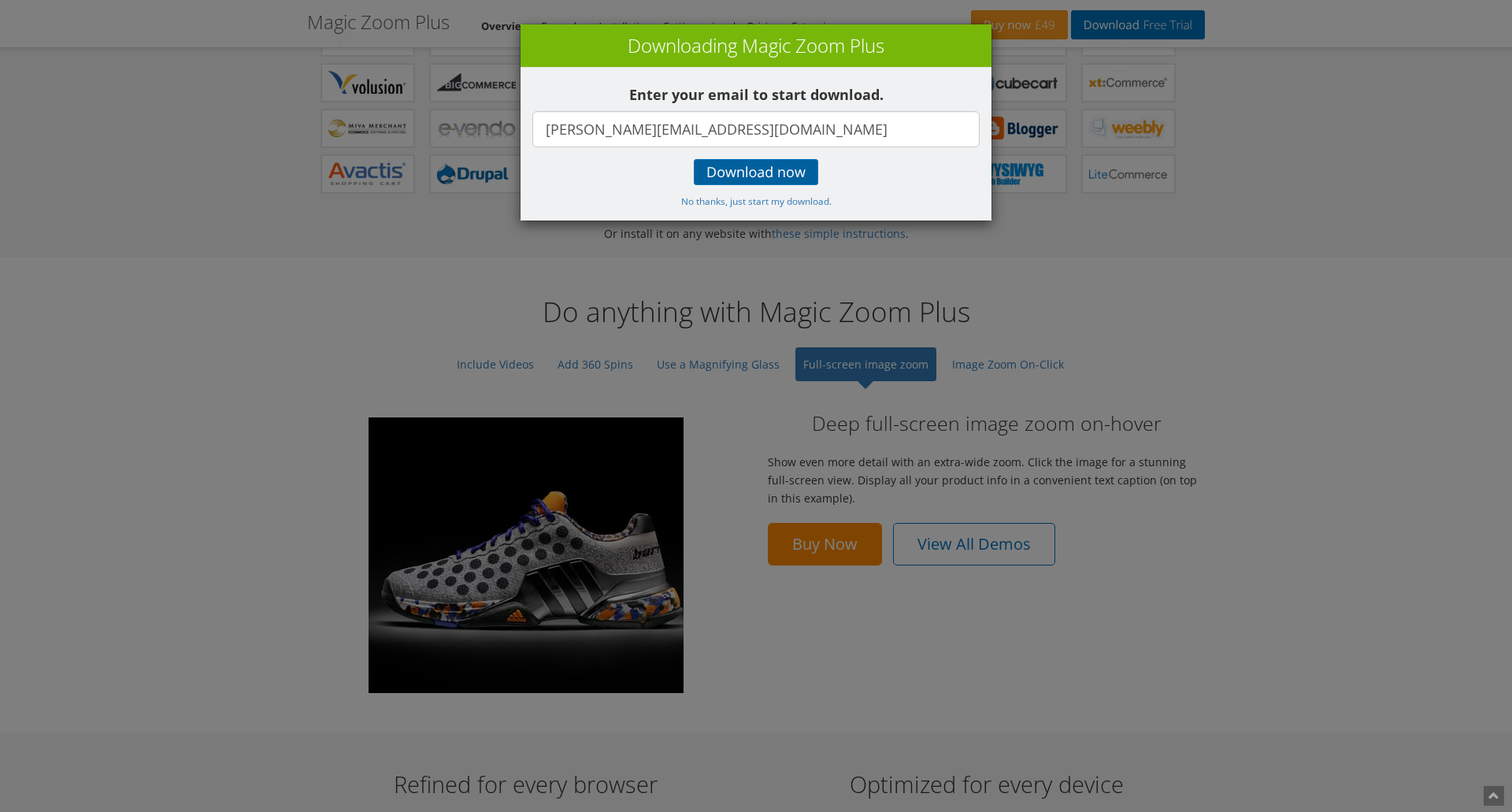
click at [704, 165] on link "Download now" at bounding box center [756, 171] width 124 height 26
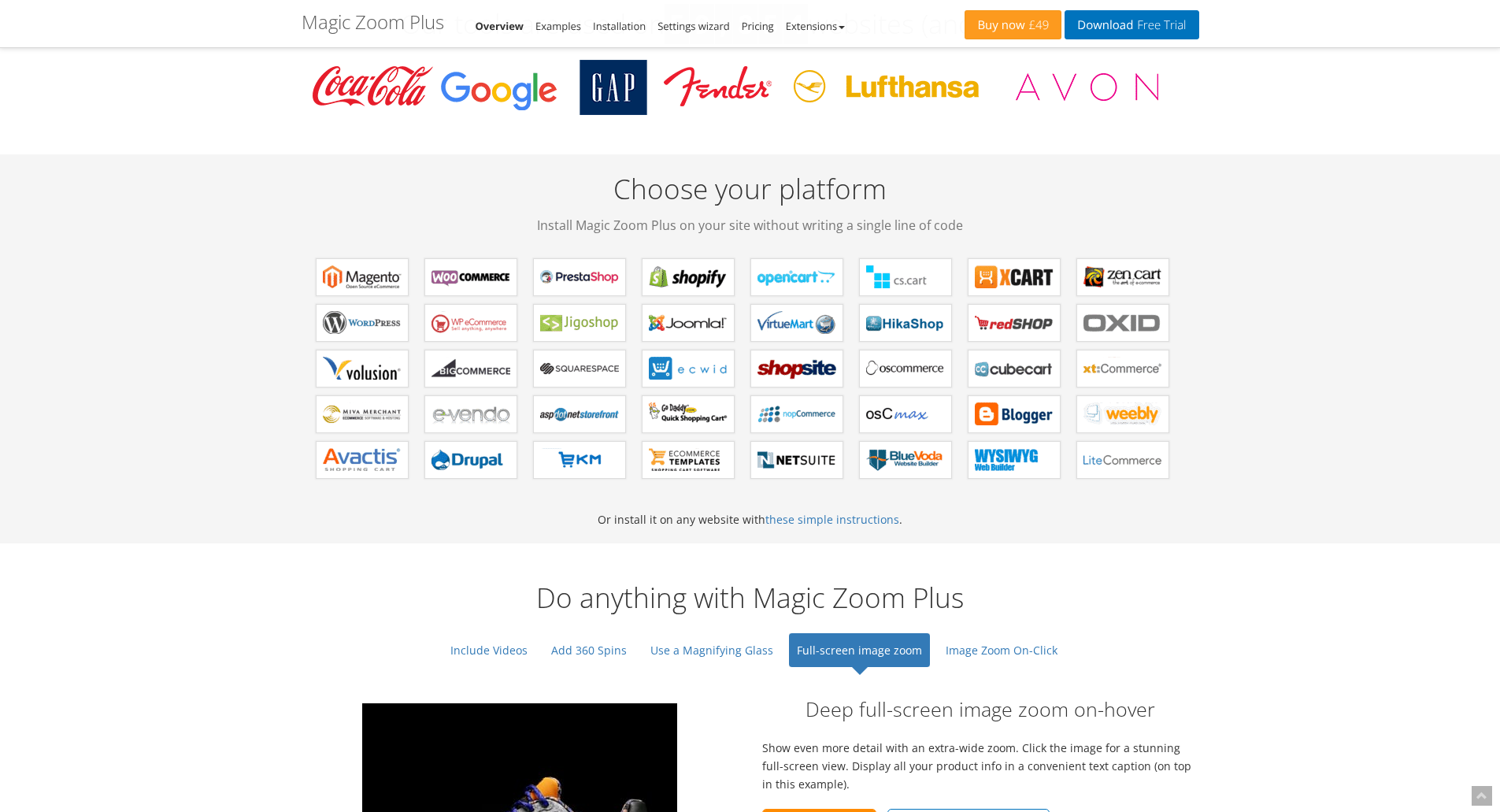
scroll to position [630, 0]
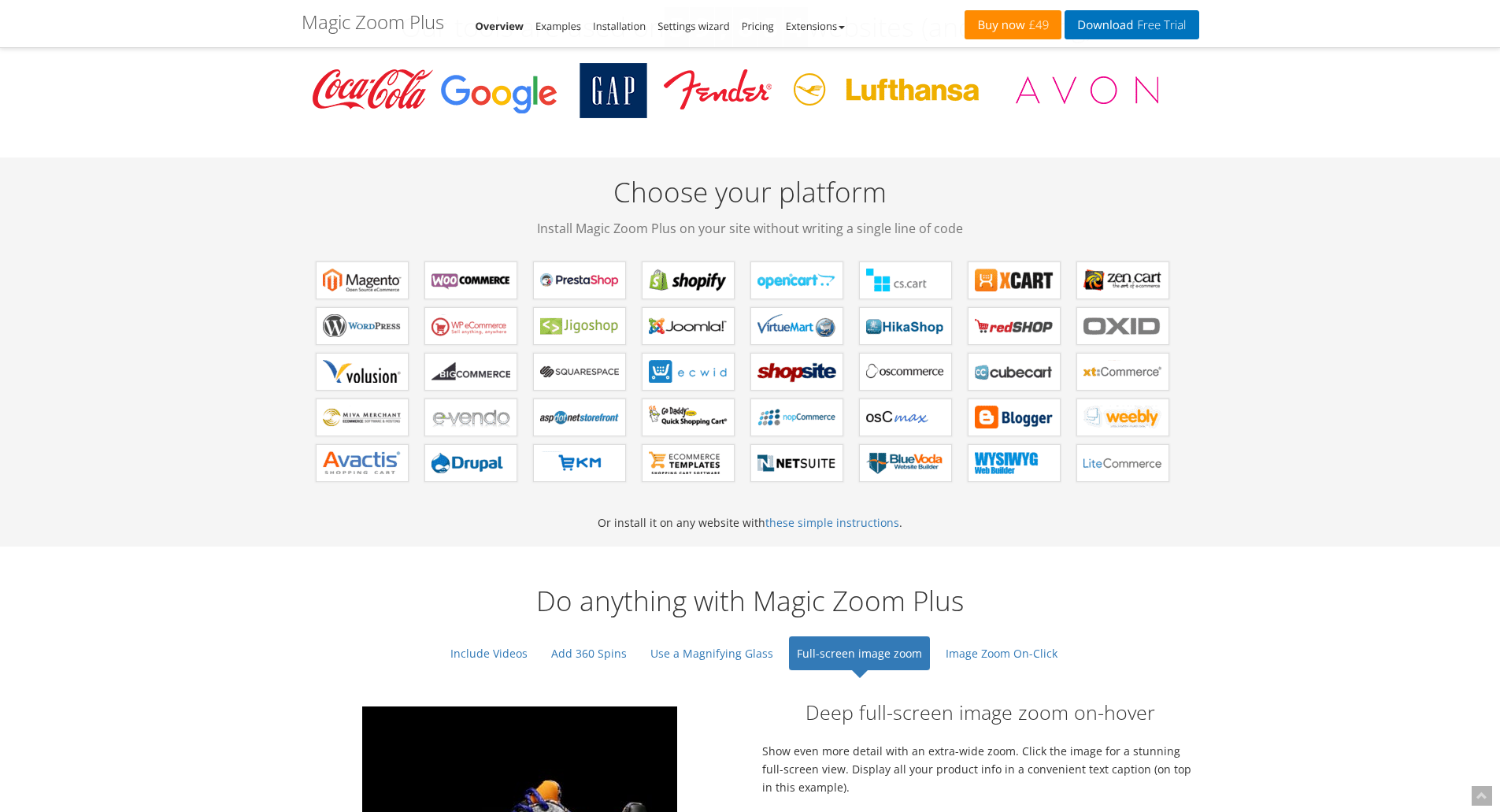
click at [1018, 21] on link "Buy now £49" at bounding box center [1013, 24] width 97 height 29
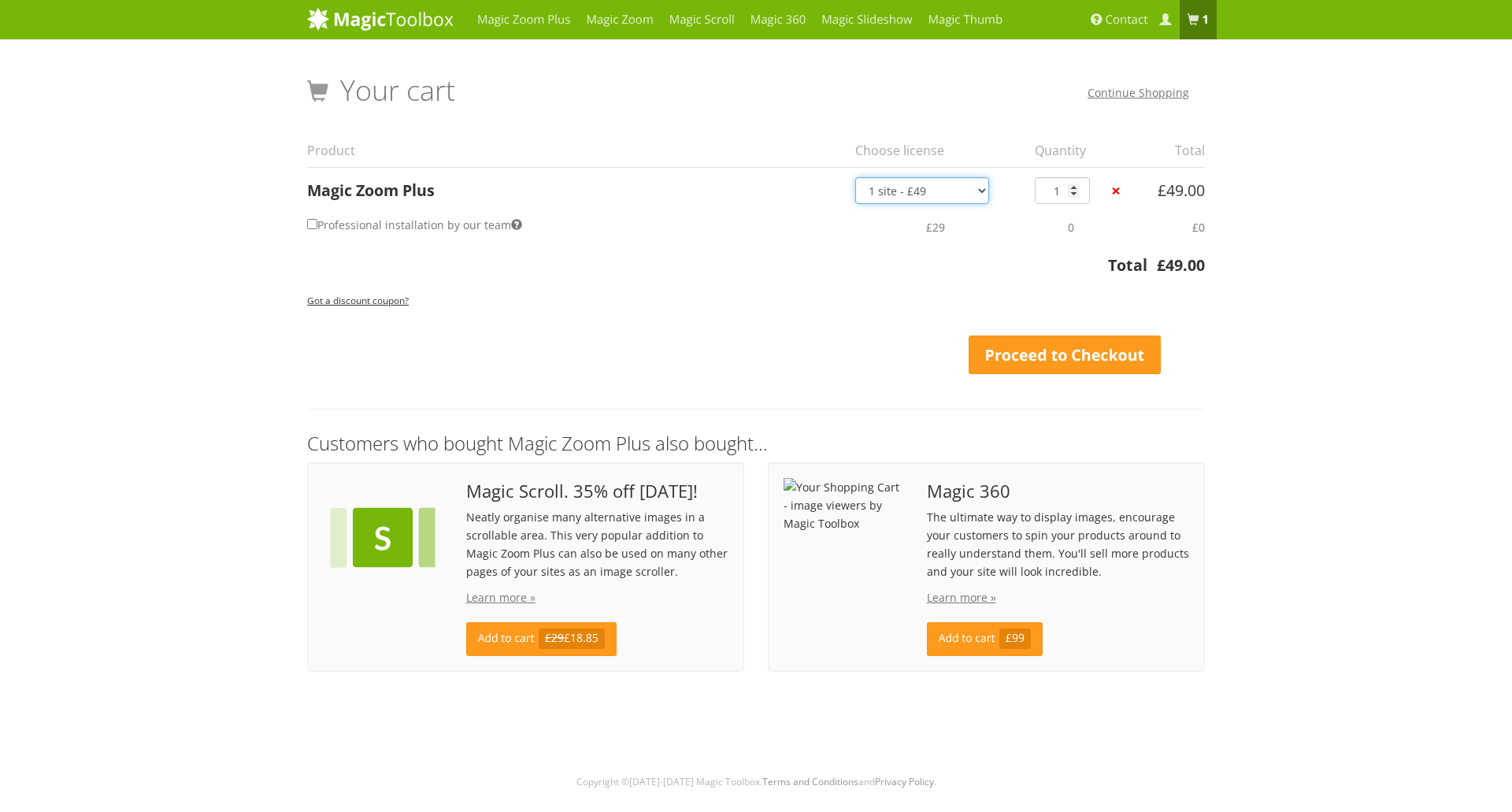
click at [950, 198] on select "1 site - £49 5 websites - £149 10 websites - £249 Unlimited - £599 Bundled - £1…" at bounding box center [922, 190] width 134 height 26
click at [579, 370] on div "Got a discount coupon? Apply Coupon Update Cart Proceed to Checkout" at bounding box center [756, 332] width 898 height 84
click at [1056, 354] on link "Proceed to Checkout" at bounding box center [1064, 356] width 192 height 40
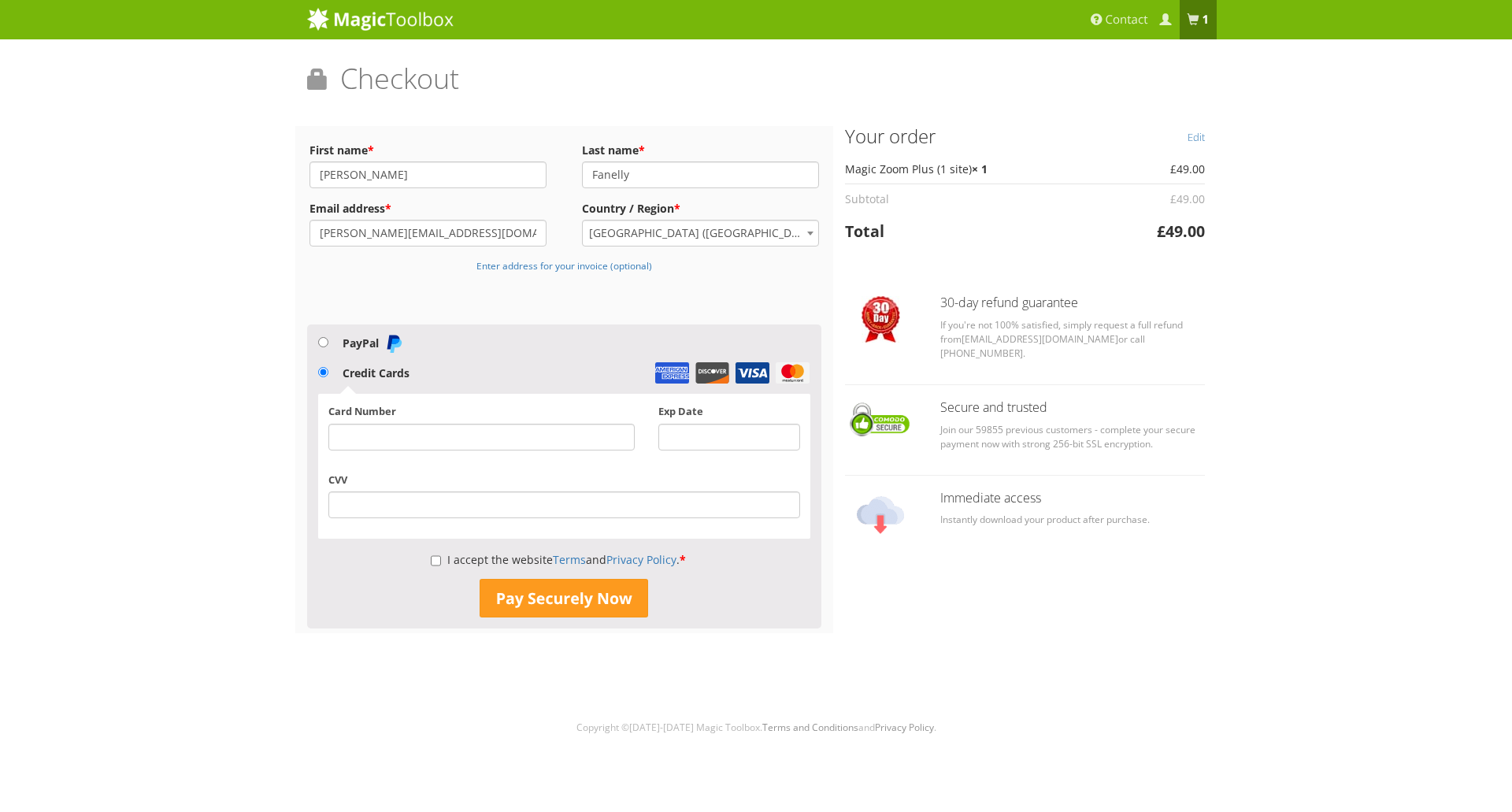
click at [356, 339] on label "PayPal" at bounding box center [372, 343] width 60 height 15
click at [328, 339] on input "PayPal" at bounding box center [323, 342] width 10 height 10
radio input "true"
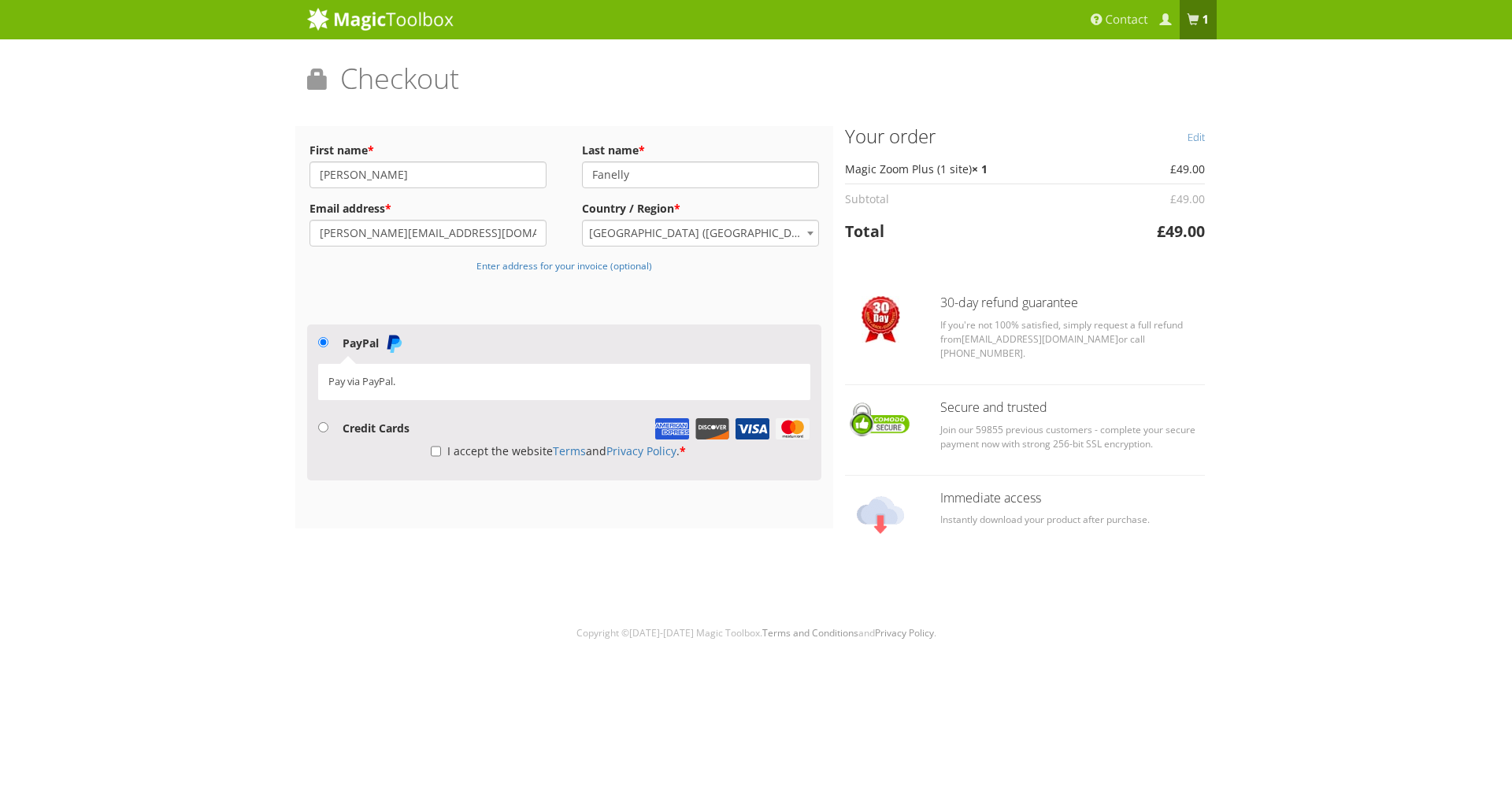
click at [355, 420] on li "Credit Cards Card Number Exp Date CVV" at bounding box center [564, 424] width 492 height 30
click at [364, 434] on label "Credit Cards" at bounding box center [375, 428] width 67 height 15
click at [328, 432] on input "Credit Cards" at bounding box center [323, 427] width 10 height 10
radio input "true"
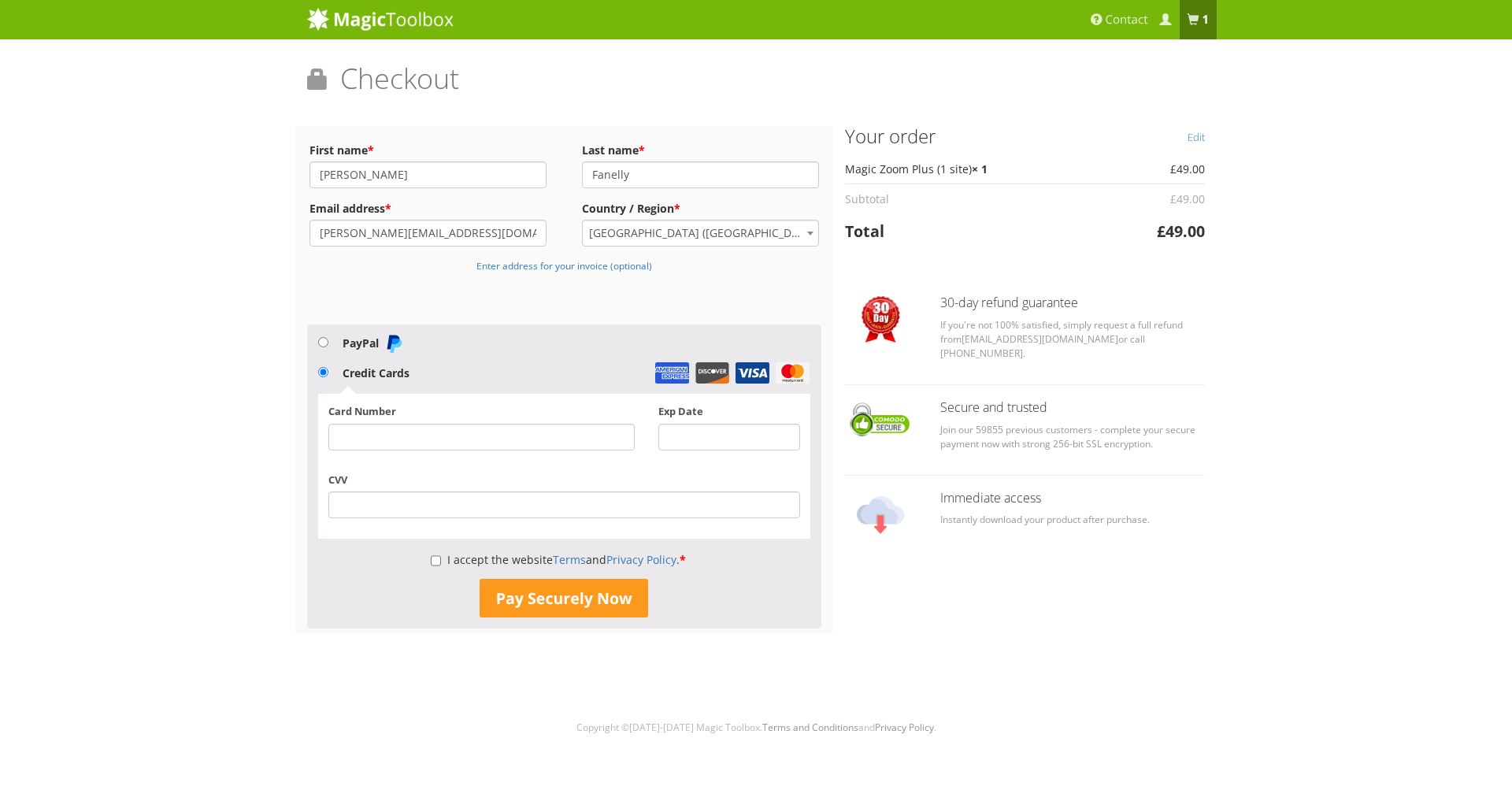
click at [444, 446] on div at bounding box center [481, 437] width 306 height 26
click at [435, 446] on div at bounding box center [481, 437] width 306 height 26
click at [444, 424] on div at bounding box center [481, 437] width 306 height 26
click at [494, 561] on label "I accept the website Terms and Privacy Policy . *" at bounding box center [558, 560] width 255 height 15
click at [441, 561] on input "I accept the website Terms and Privacy Policy . *" at bounding box center [436, 561] width 10 height 26
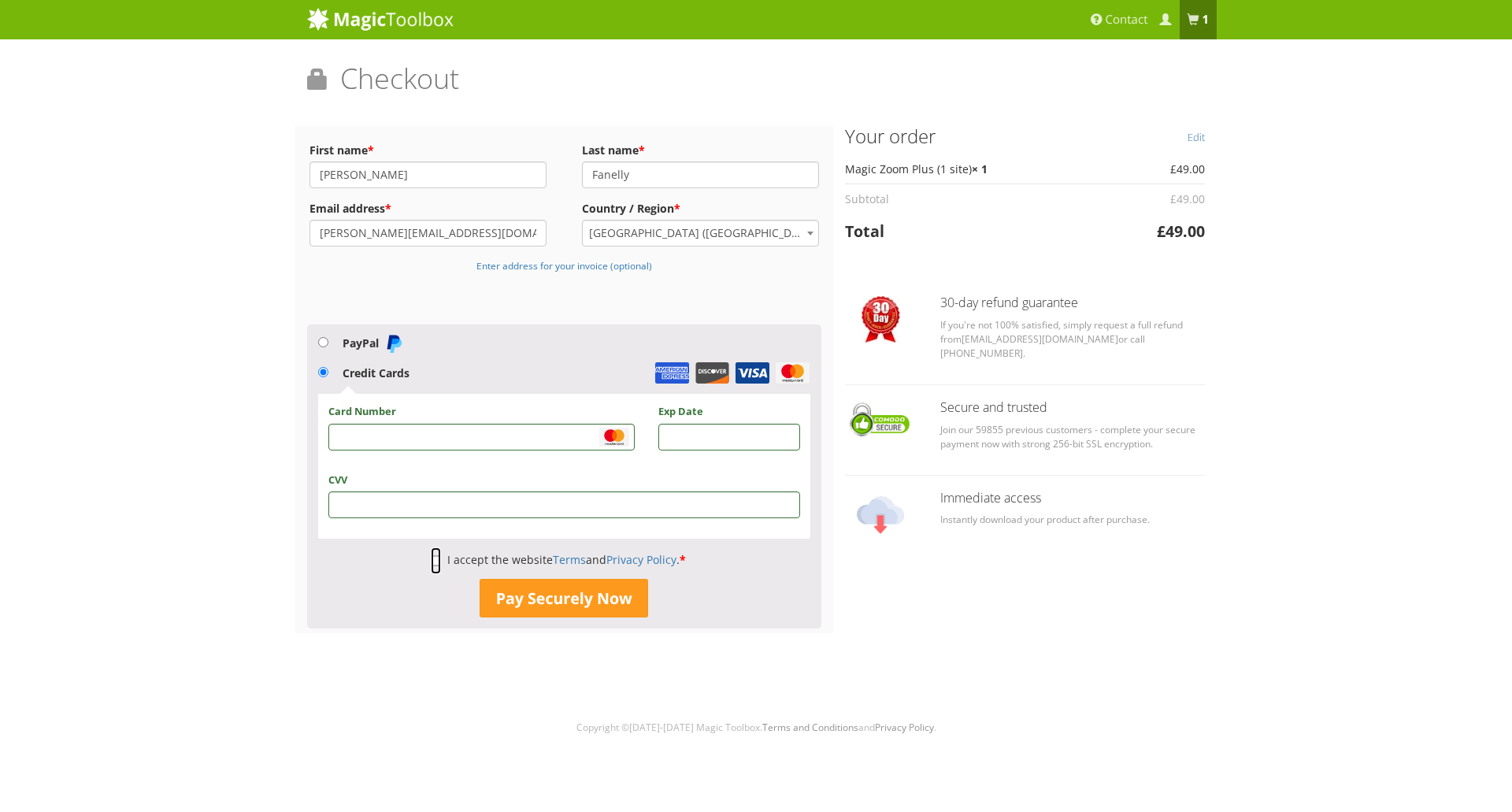
checkbox input "true"
click at [532, 592] on button "Pay Securely Now" at bounding box center [564, 599] width 169 height 40
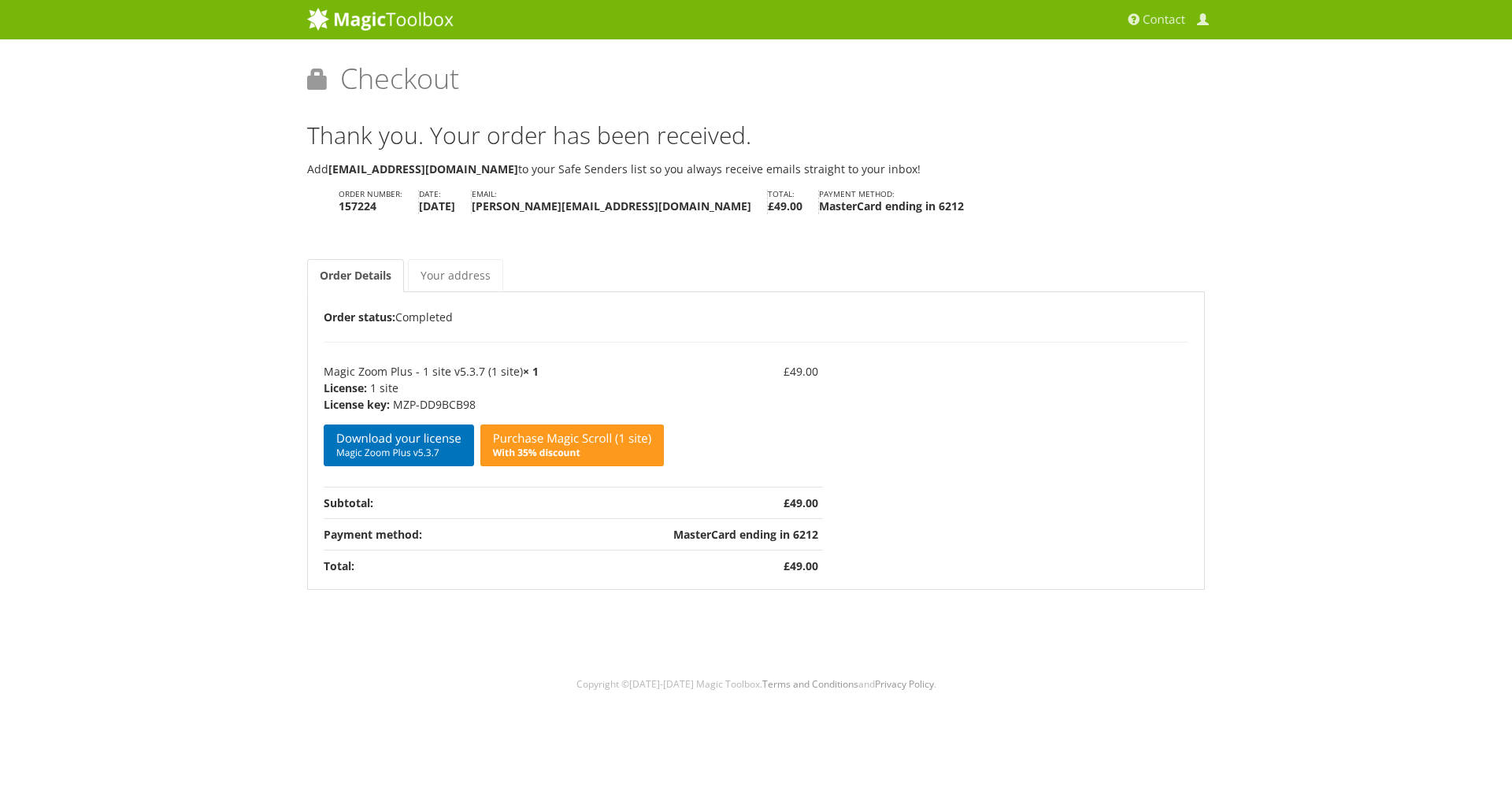
click at [1077, 510] on div "Order Details Order status: Completed Product Total Magic Zoom Plus - 1 site v5…" at bounding box center [756, 444] width 865 height 273
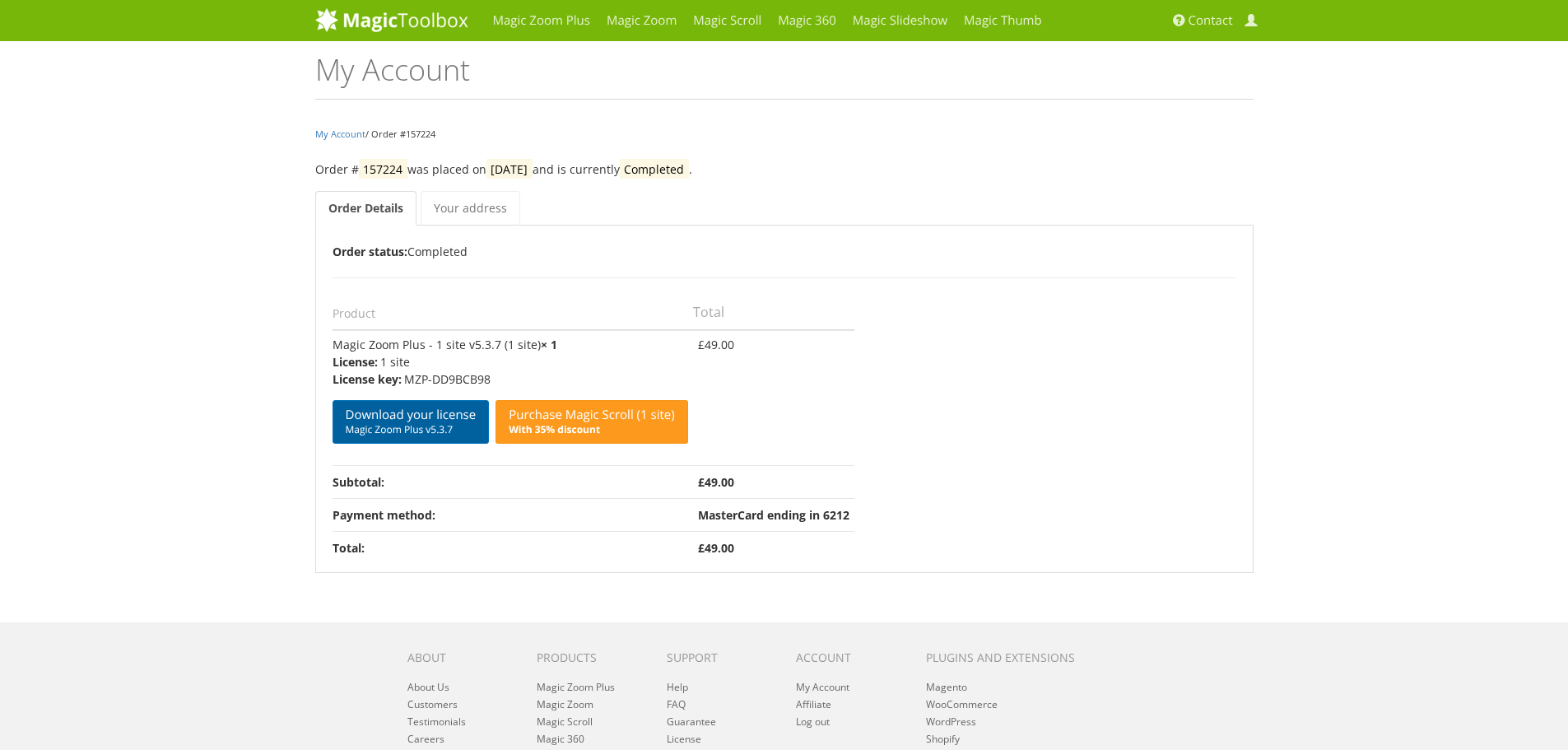
click at [454, 419] on link "Download your license Magic Zoom Plus v5.3.7" at bounding box center [411, 422] width 157 height 43
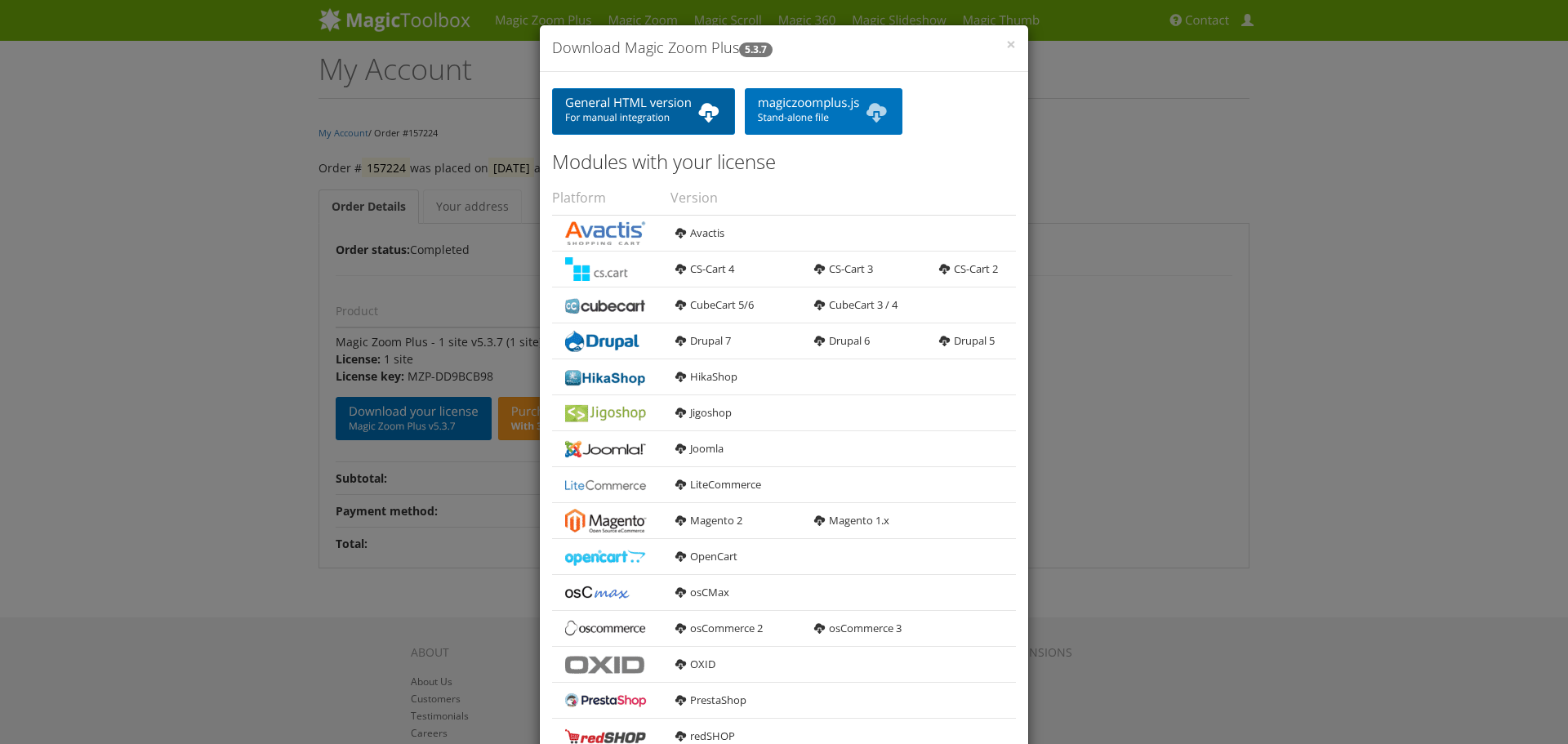
click at [670, 105] on link "General HTML version For manual integration" at bounding box center [643, 111] width 183 height 46
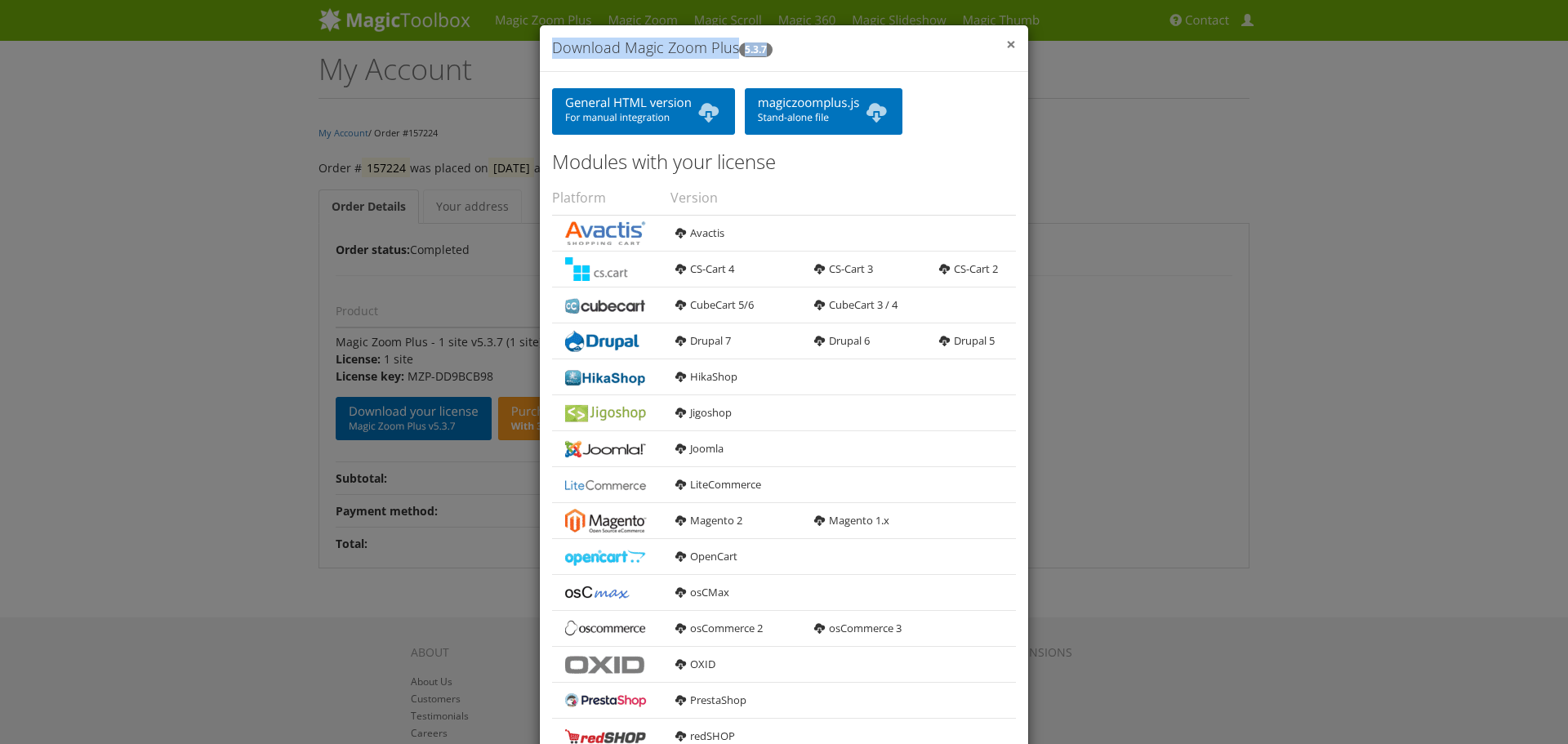
click at [1008, 41] on div "× Download Magic Zoom Plus 5.3.7" at bounding box center [784, 49] width 489 height 46
click at [1006, 41] on span "×" at bounding box center [1010, 44] width 9 height 23
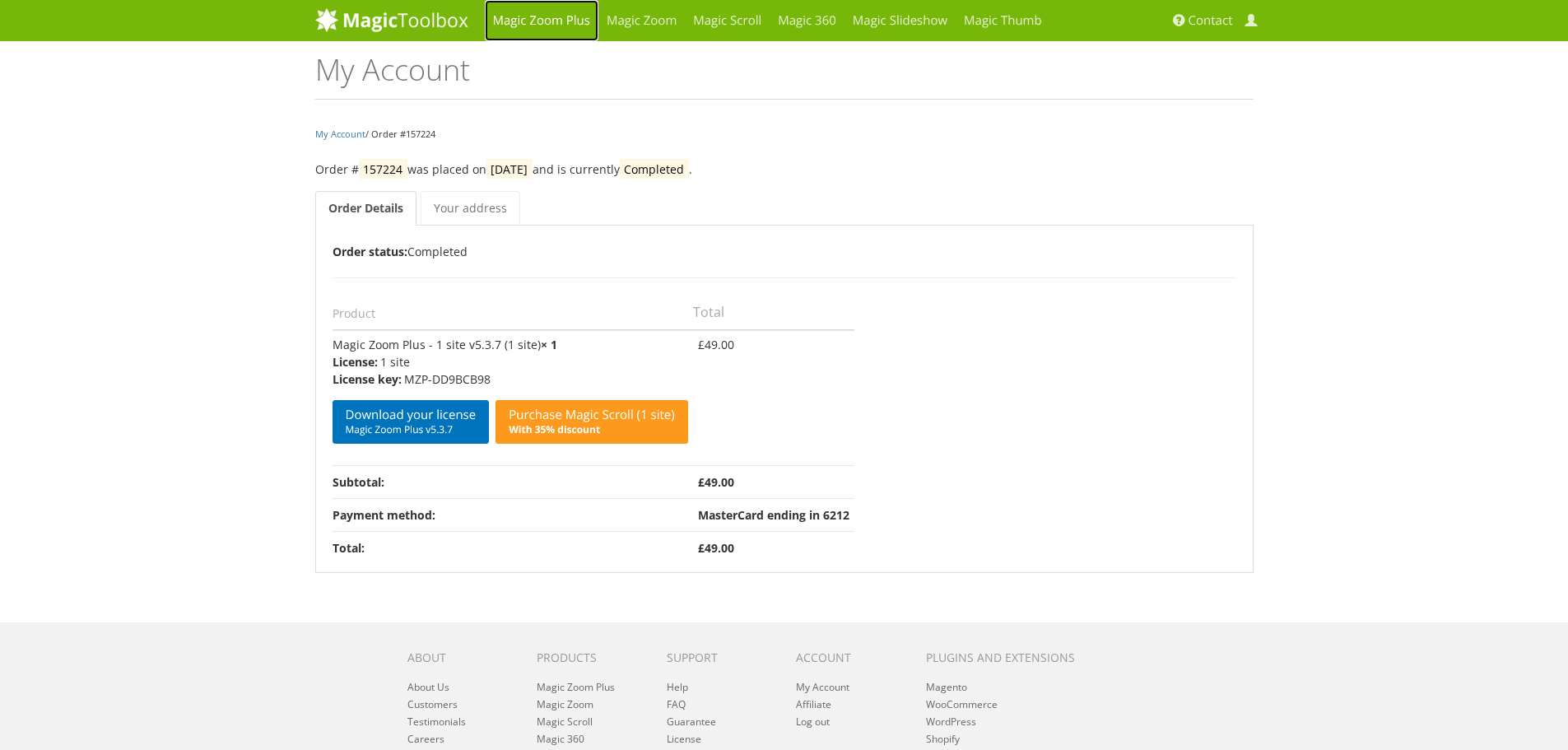
click at [572, 14] on link "Magic Zoom Plus" at bounding box center [541, 21] width 113 height 41
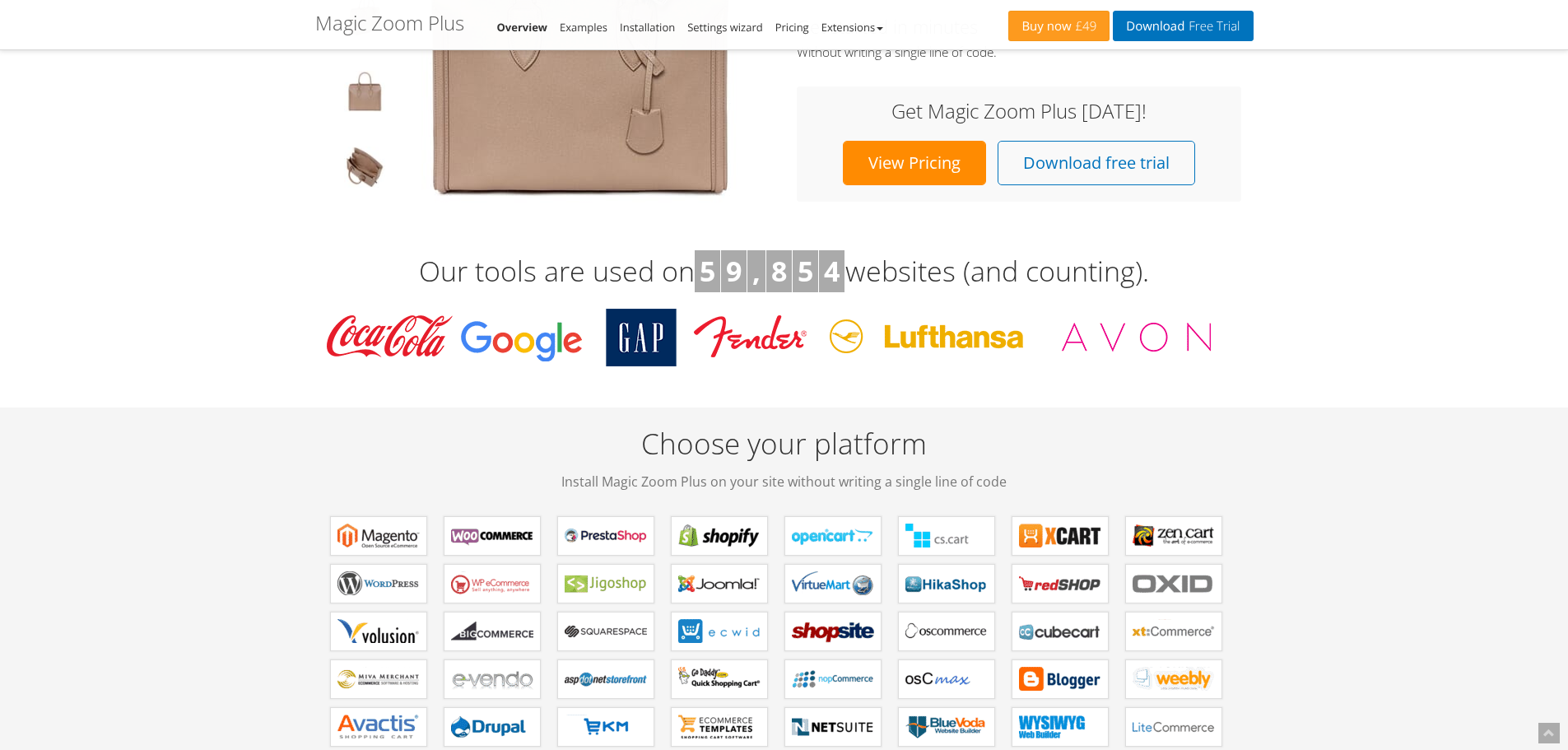
scroll to position [685, 0]
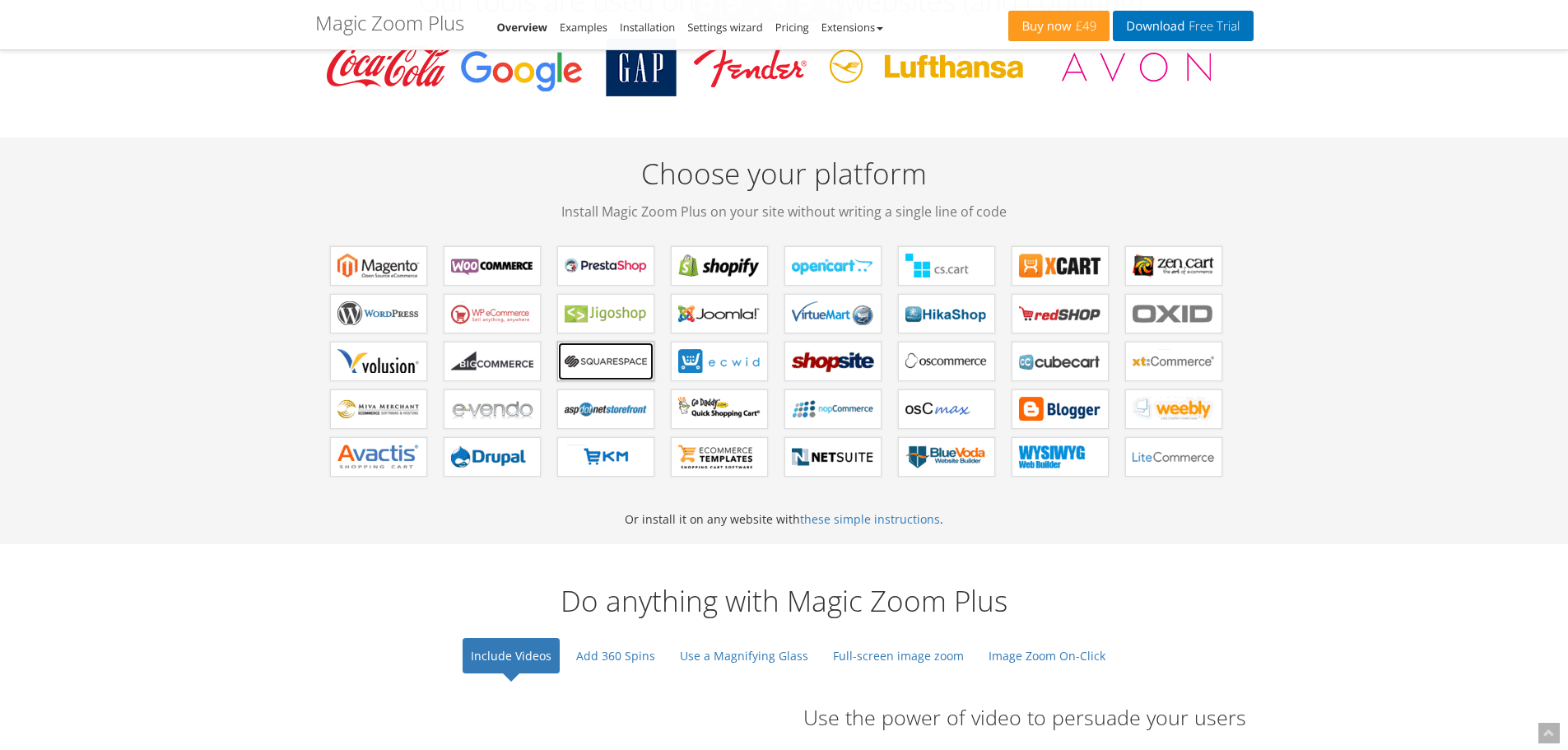
click at [602, 347] on link "Magic Zoom Plus for Squarespace" at bounding box center [606, 361] width 97 height 40
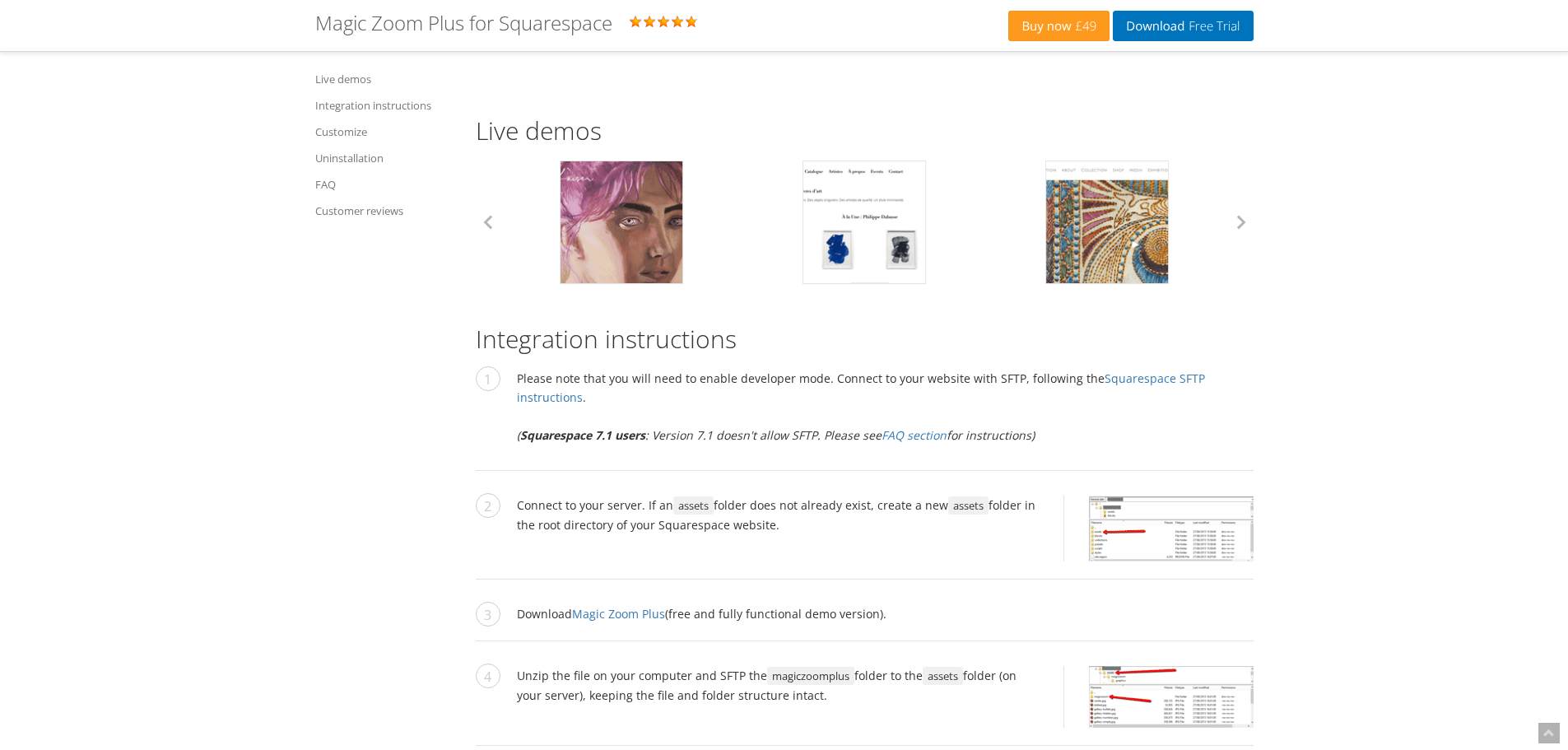
scroll to position [1372, 0]
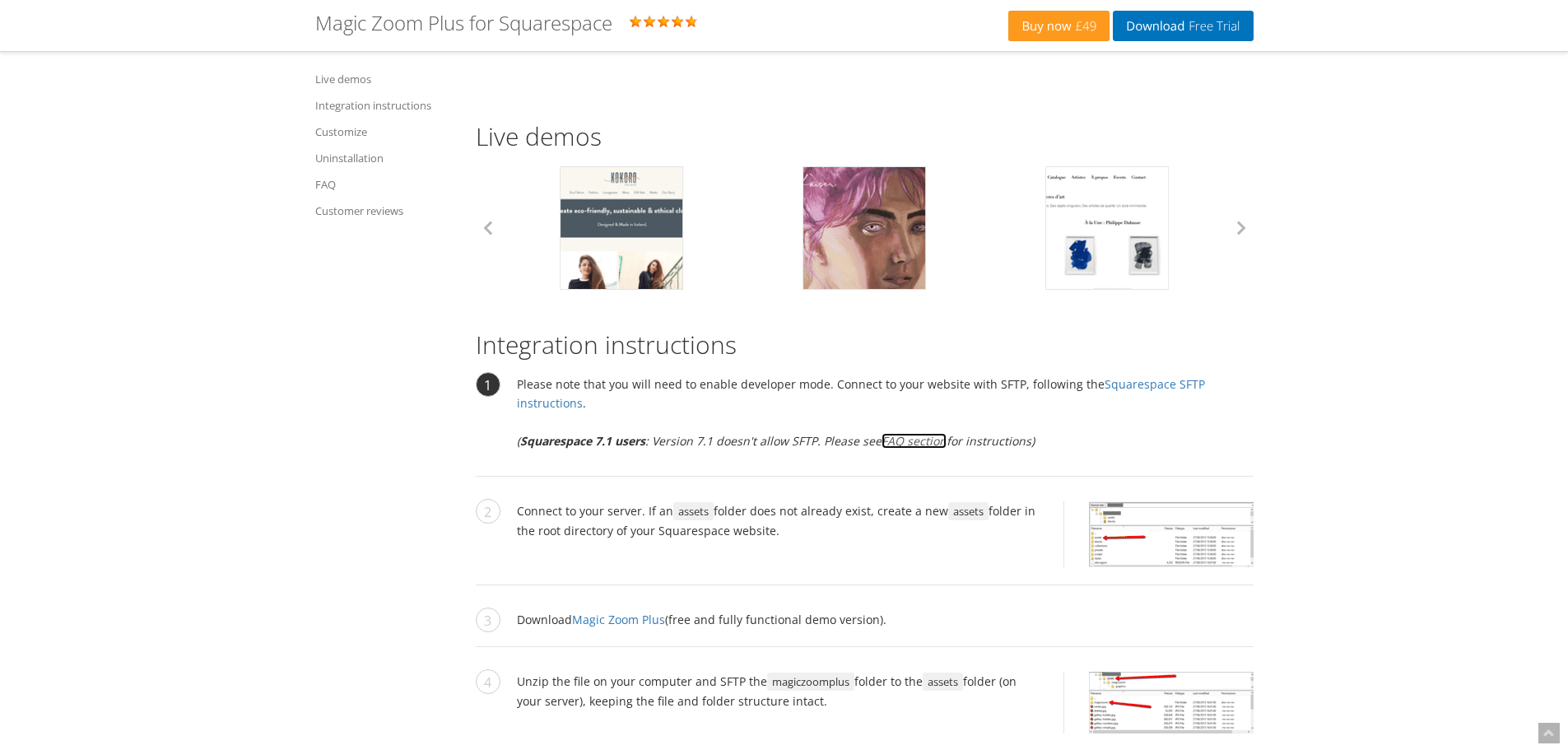
click at [926, 433] on link "FAQ section" at bounding box center [914, 441] width 65 height 16
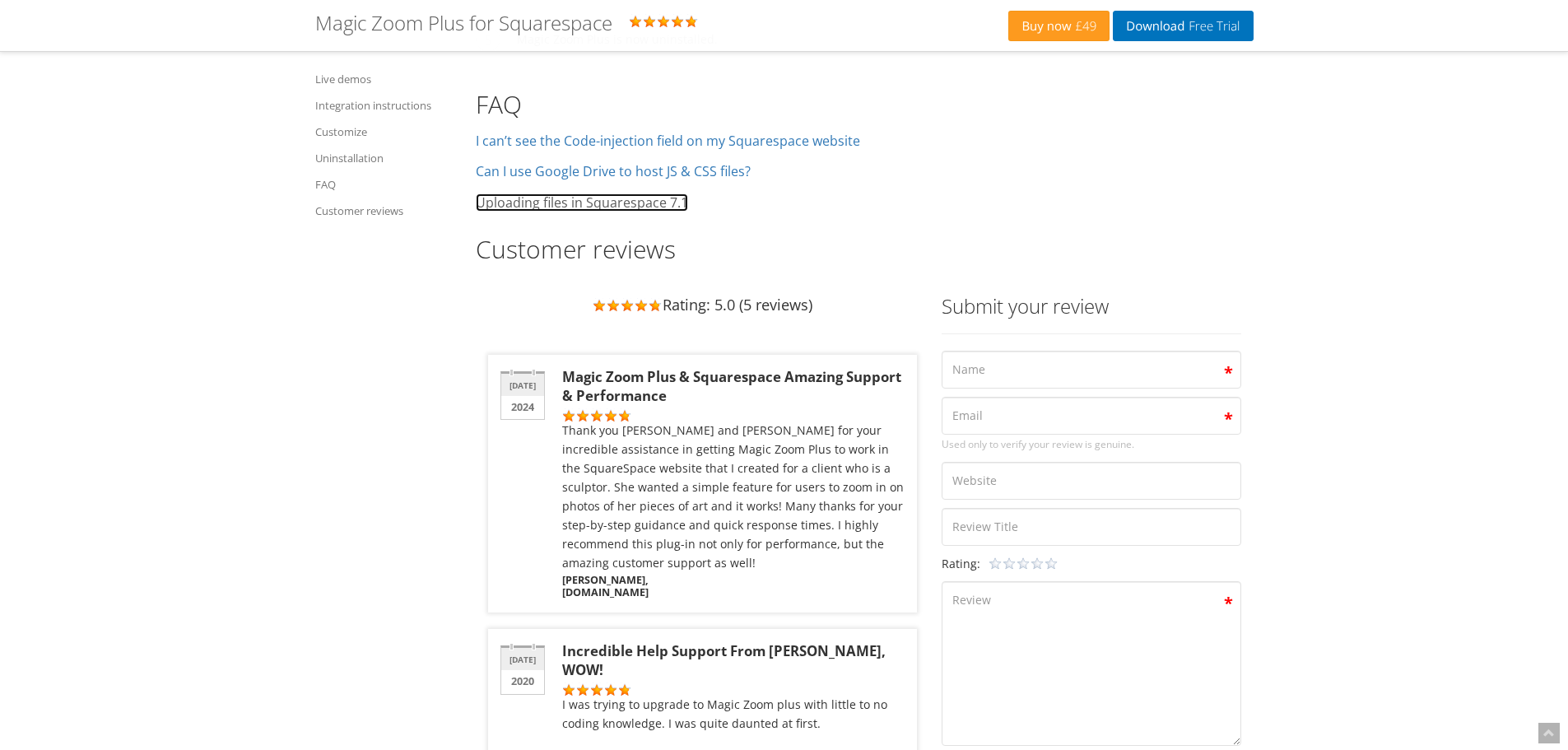
click at [647, 194] on link "Uploading files in Squarespace 7.1" at bounding box center [583, 202] width 213 height 18
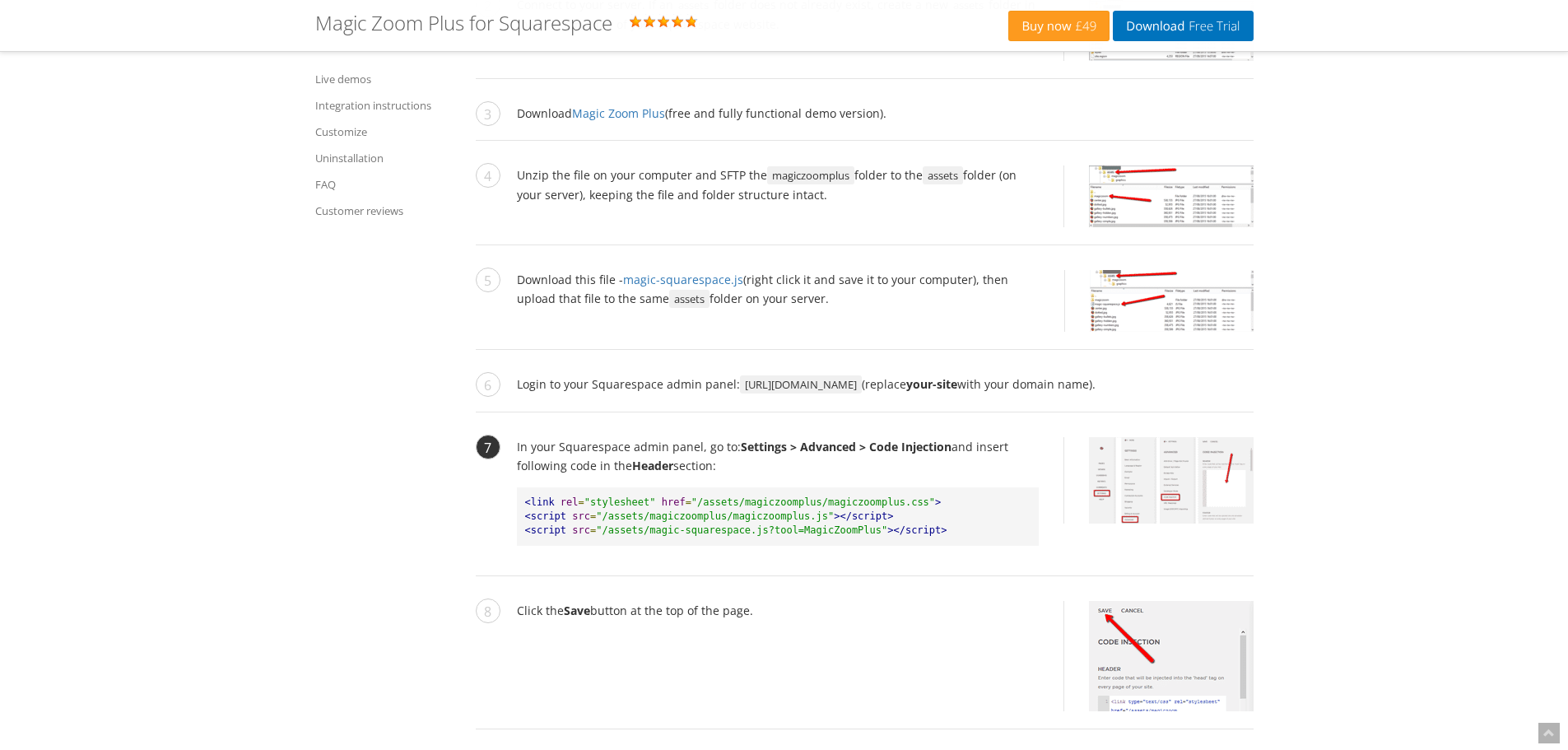
scroll to position [1865, 0]
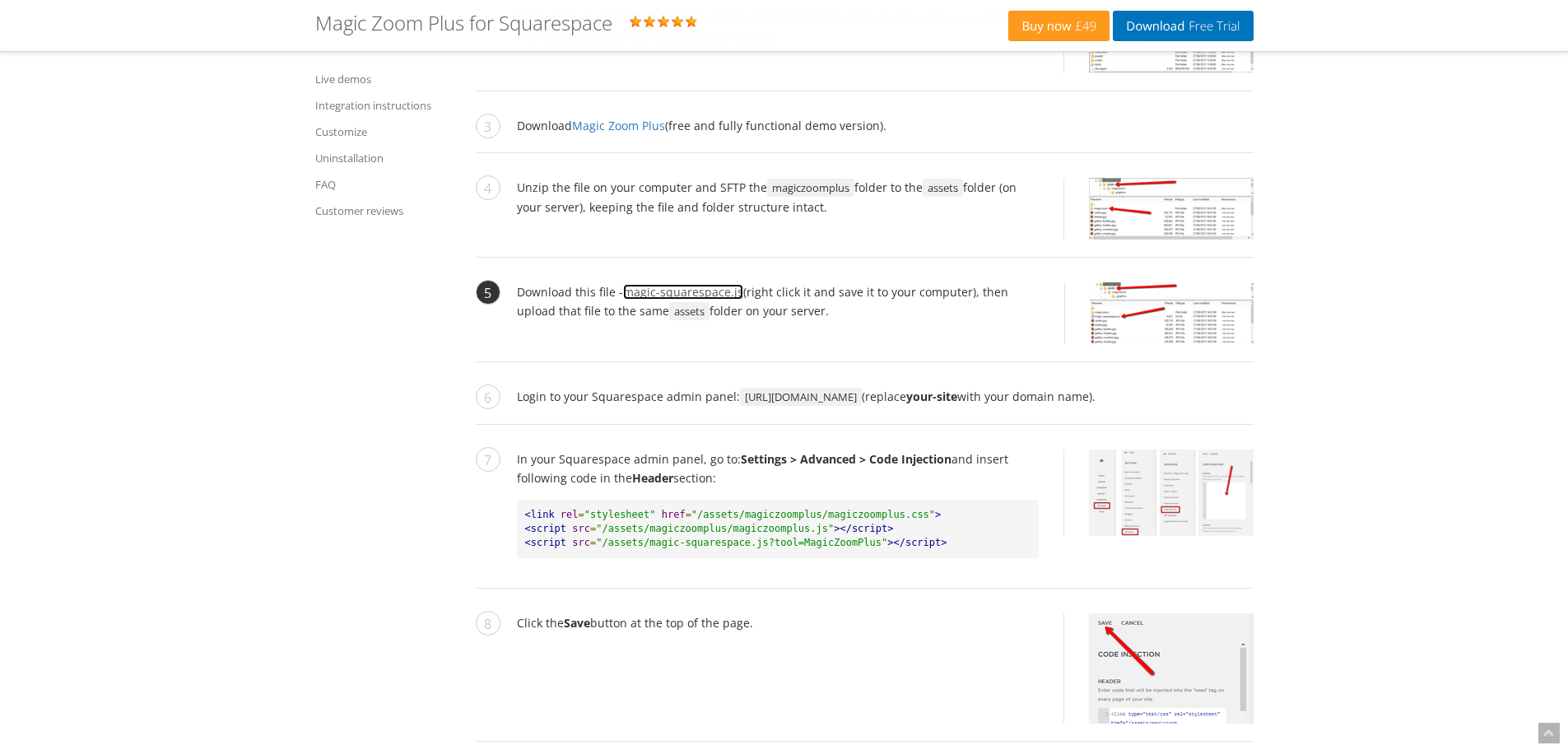
click at [709, 284] on link "magic-squarespace.js" at bounding box center [683, 292] width 120 height 16
